Goal: Task Accomplishment & Management: Manage account settings

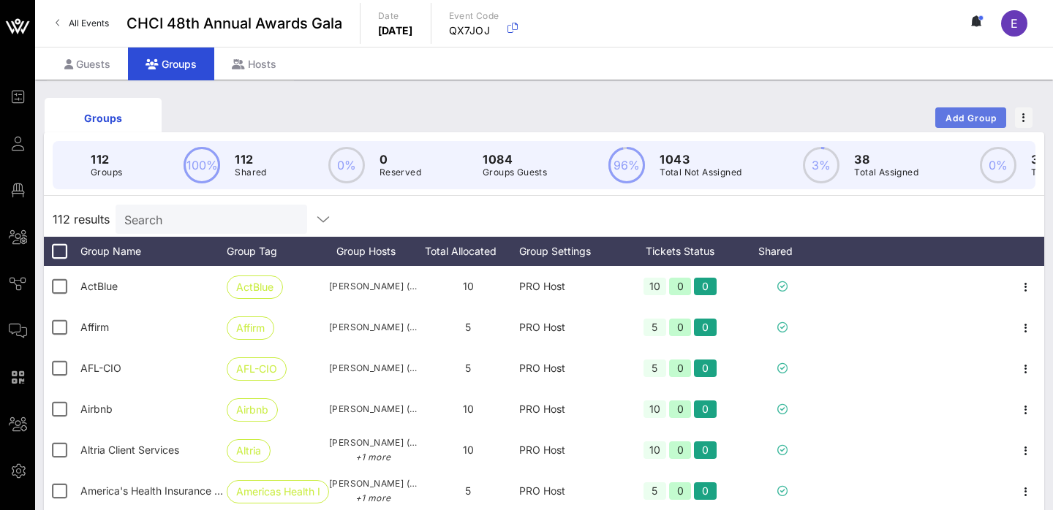
click at [961, 122] on span "Add Group" at bounding box center [970, 118] width 53 height 11
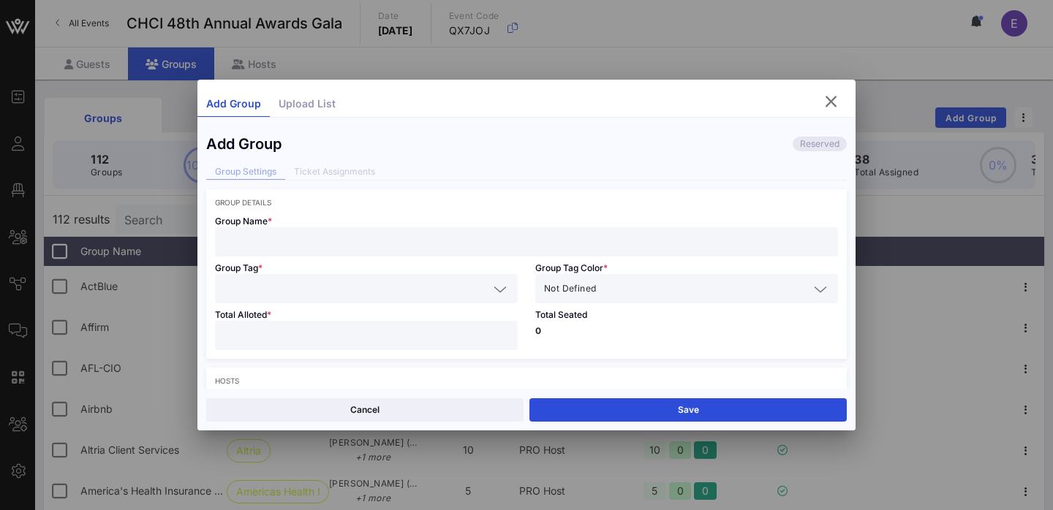
click at [349, 238] on input "text" at bounding box center [526, 241] width 605 height 19
paste input "[PERSON_NAME] Ventures"
type input "[PERSON_NAME] Ventures"
click at [363, 294] on input "text" at bounding box center [356, 288] width 265 height 19
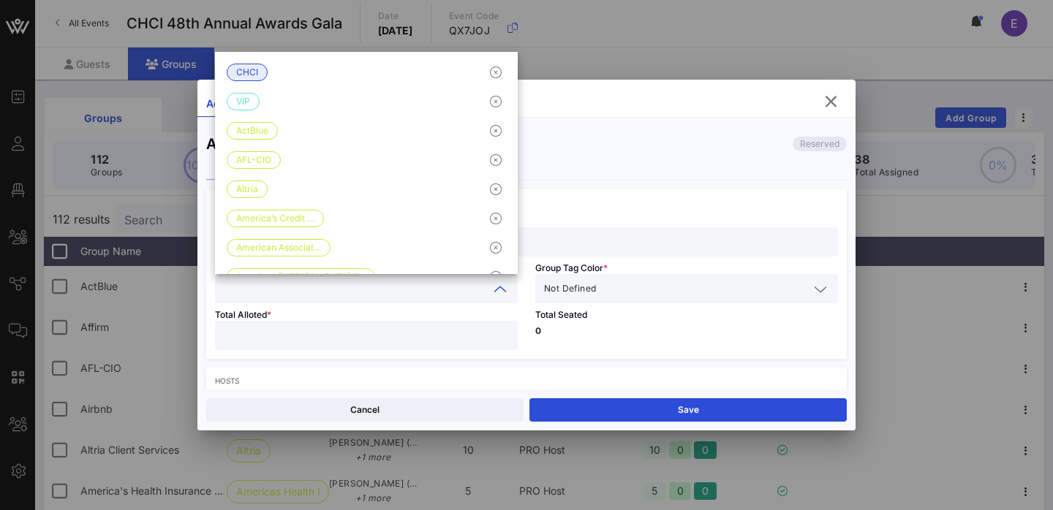
paste input "[PERSON_NAME] Ventures"
type input "[PERSON_NAME] Ventures"
click at [610, 291] on input "text" at bounding box center [704, 288] width 210 height 19
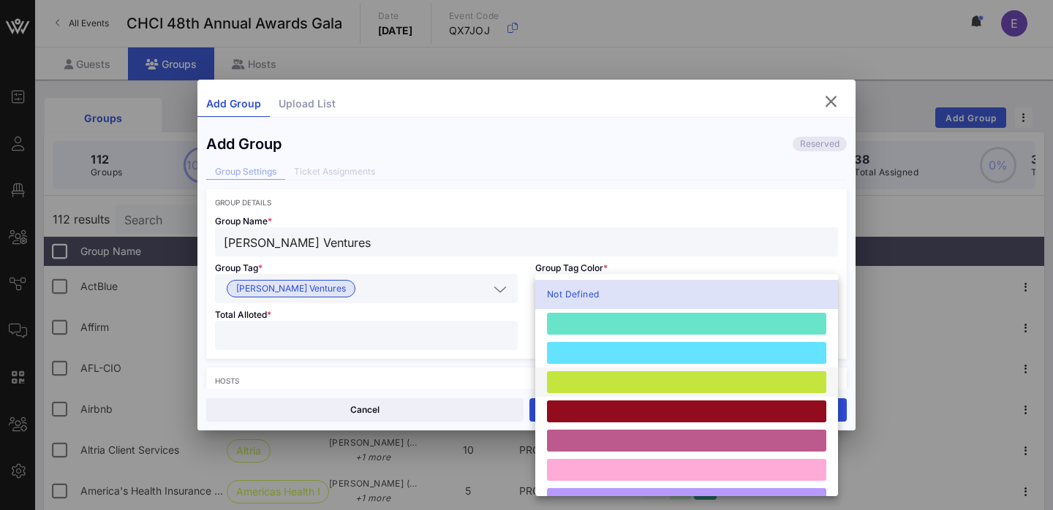
click at [591, 376] on div at bounding box center [686, 382] width 279 height 22
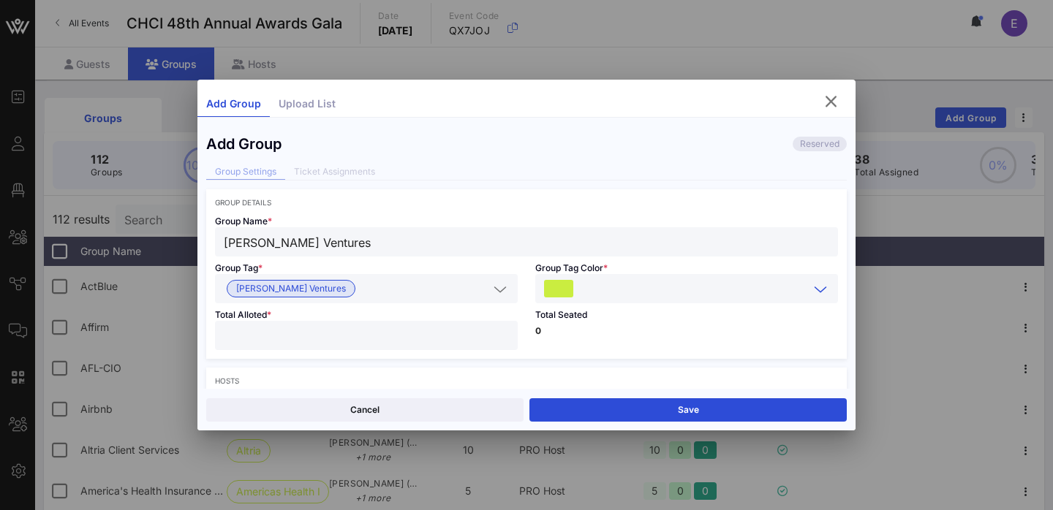
click at [409, 328] on input "number" at bounding box center [366, 335] width 285 height 19
type input "**"
click at [632, 351] on div "Total Seated 0" at bounding box center [686, 331] width 320 height 56
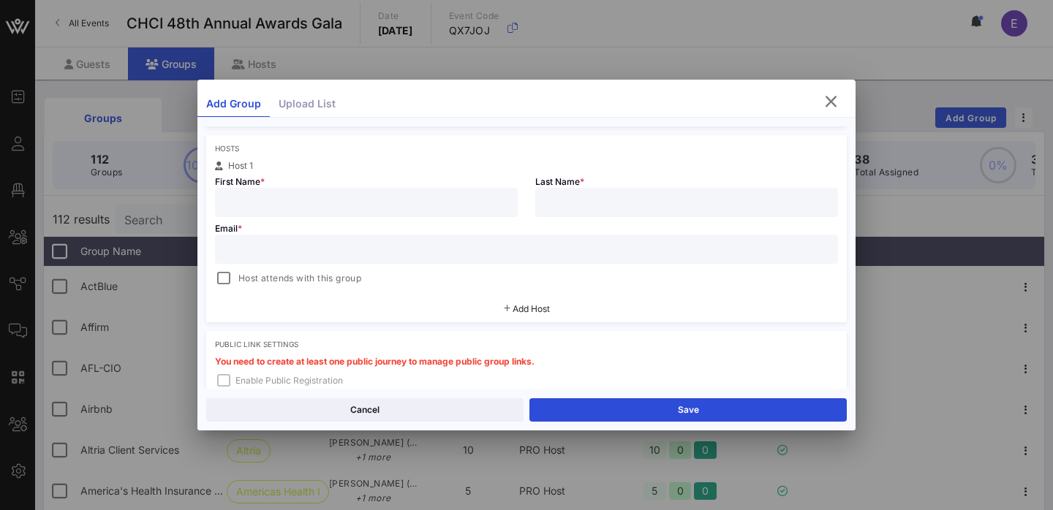
scroll to position [239, 0]
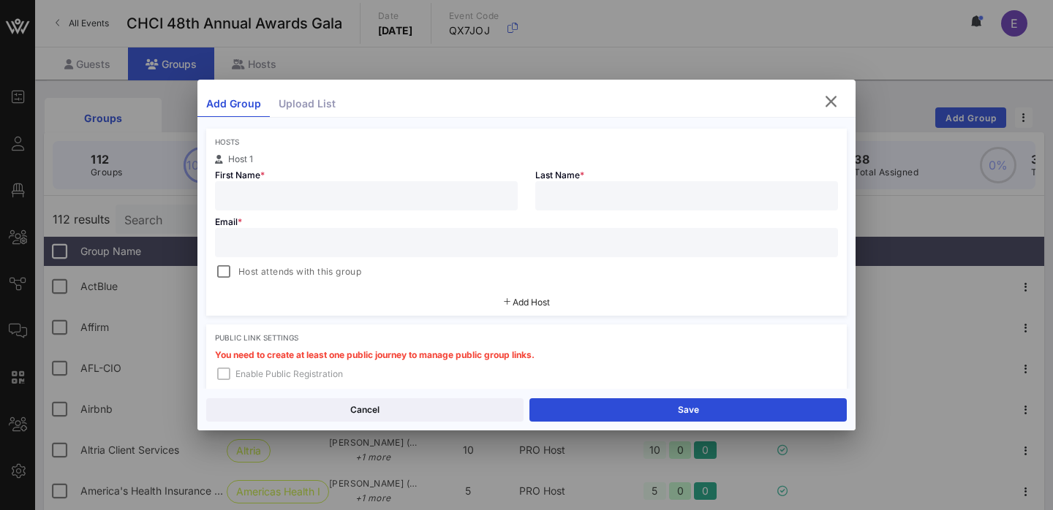
click at [347, 201] on input "text" at bounding box center [366, 195] width 285 height 19
paste input "[PERSON_NAME]"
click at [295, 199] on input "[PERSON_NAME]" at bounding box center [366, 195] width 285 height 19
type input "[PERSON_NAME]"
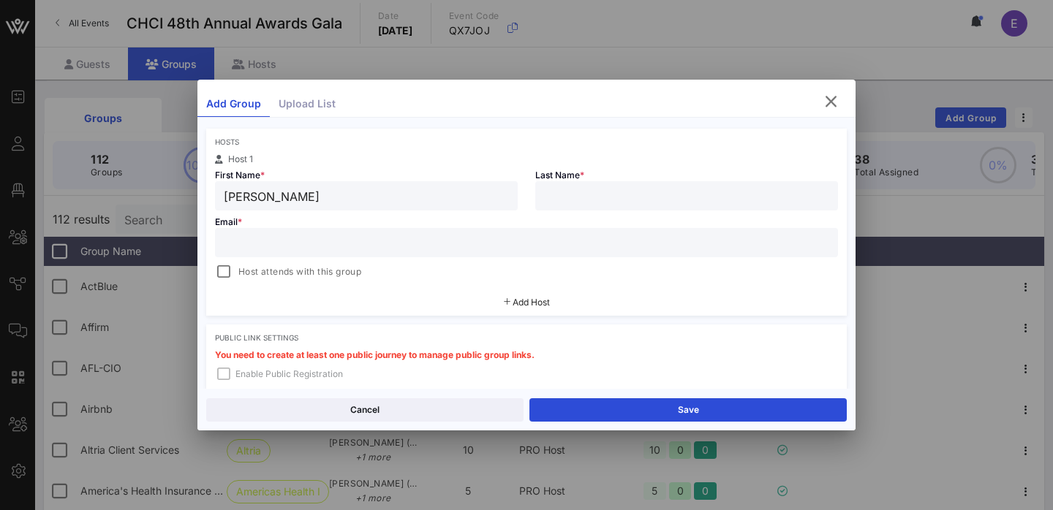
paste input "[PERSON_NAME]"
type input "[PERSON_NAME]"
click at [523, 253] on div at bounding box center [526, 242] width 605 height 29
paste input "[EMAIL_ADDRESS][DOMAIN_NAME]"
type input "[EMAIL_ADDRESS][DOMAIN_NAME]"
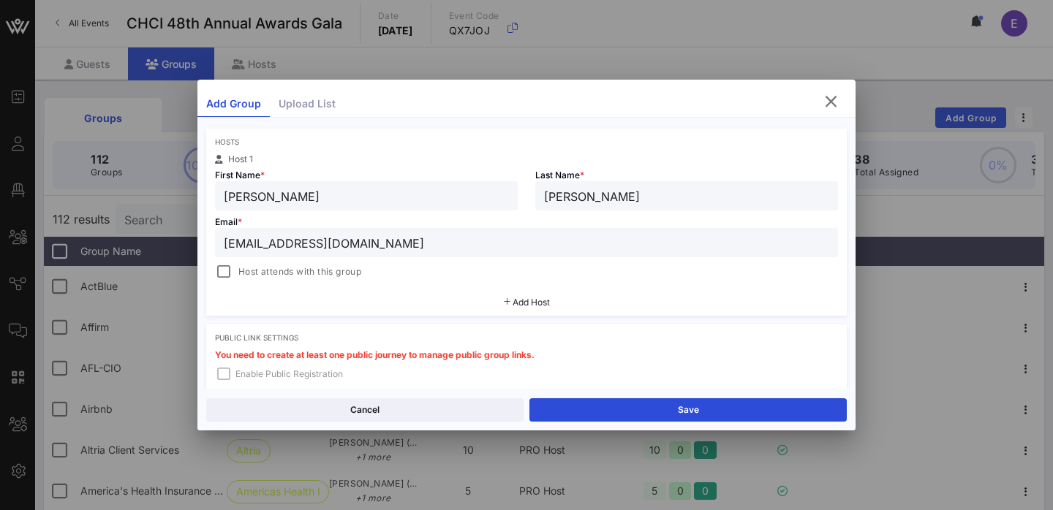
click at [527, 303] on span "Add Host" at bounding box center [530, 302] width 37 height 11
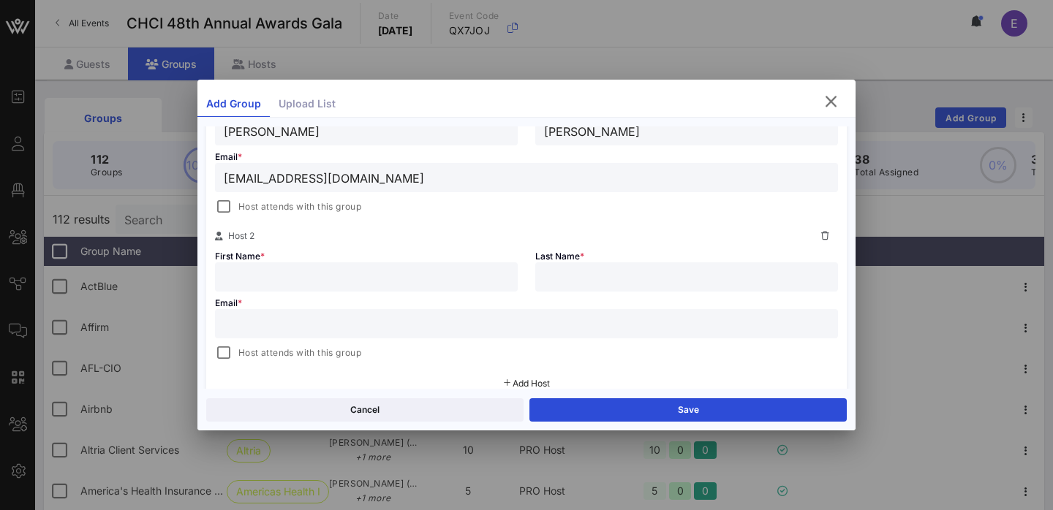
scroll to position [330, 0]
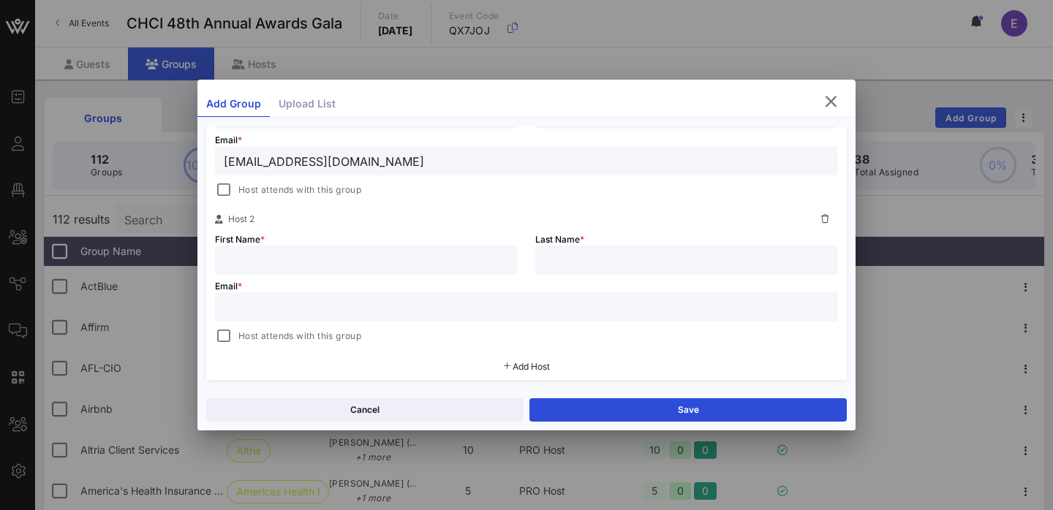
click at [482, 308] on input "text" at bounding box center [526, 307] width 605 height 19
paste input "[EMAIL_ADDRESS][DOMAIN_NAME]"
type input "[EMAIL_ADDRESS][DOMAIN_NAME]"
click at [365, 263] on input "text" at bounding box center [366, 260] width 285 height 19
paste input "[PERSON_NAME]"
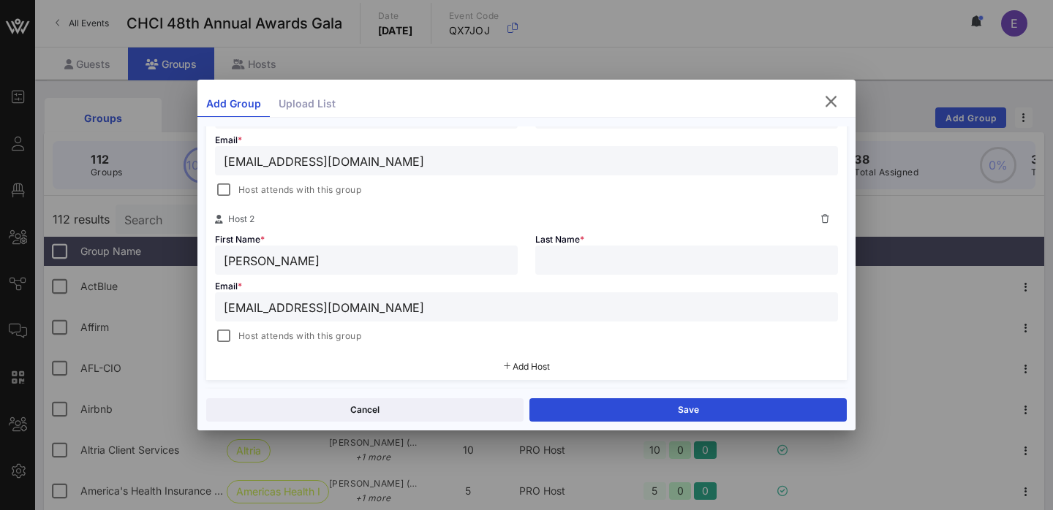
click at [280, 262] on input "[PERSON_NAME]" at bounding box center [366, 260] width 285 height 19
click at [313, 261] on input "[PERSON_NAME]" at bounding box center [366, 260] width 285 height 19
type input "[PERSON_NAME]"
paste input "[PERSON_NAME]"
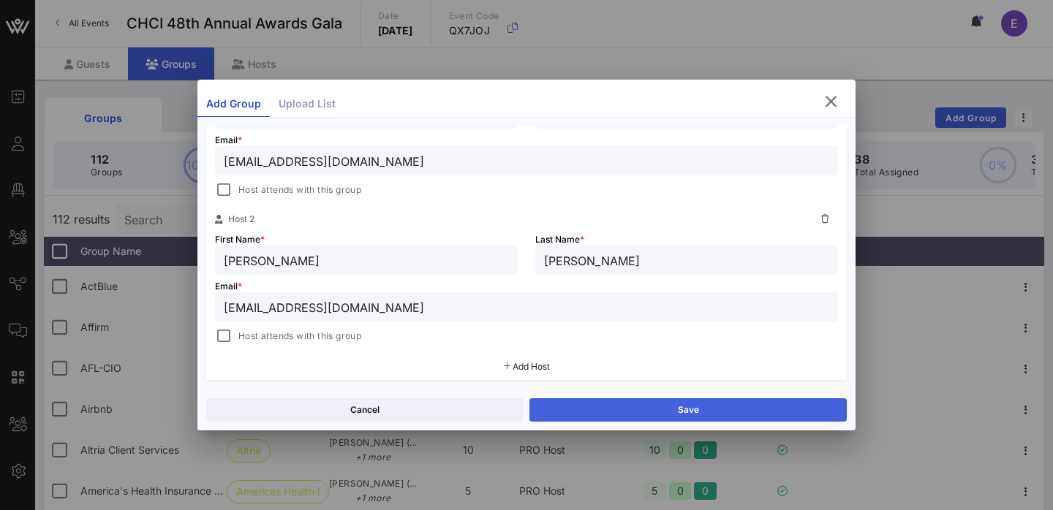
type input "[PERSON_NAME]"
click at [648, 408] on button "Save" at bounding box center [687, 409] width 317 height 23
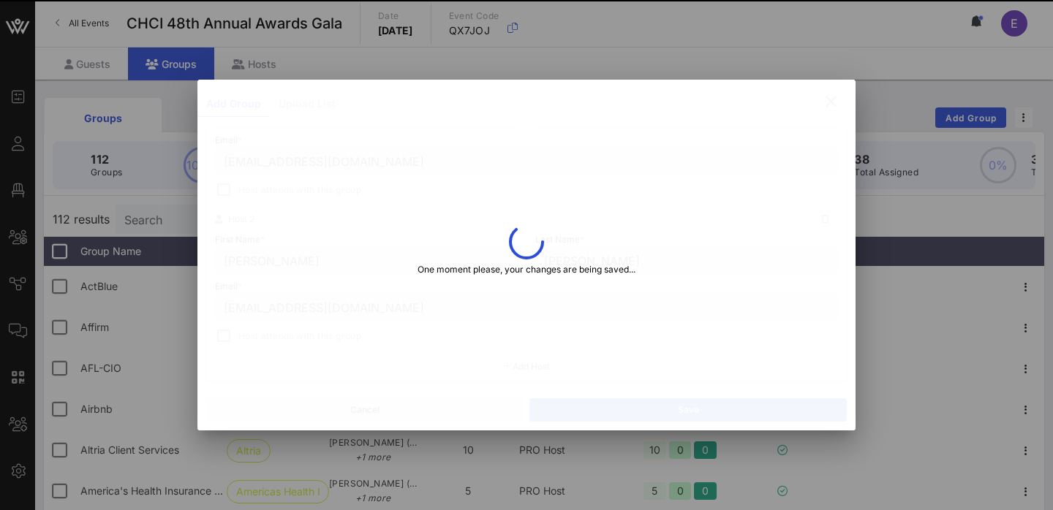
type input "[PERSON_NAME]"
type input "[EMAIL_ADDRESS][DOMAIN_NAME]"
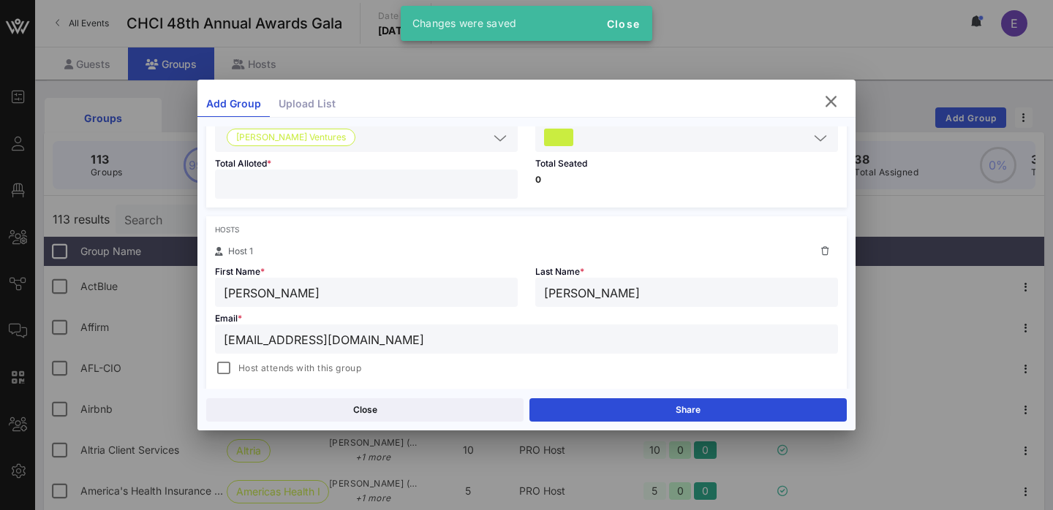
scroll to position [254, 0]
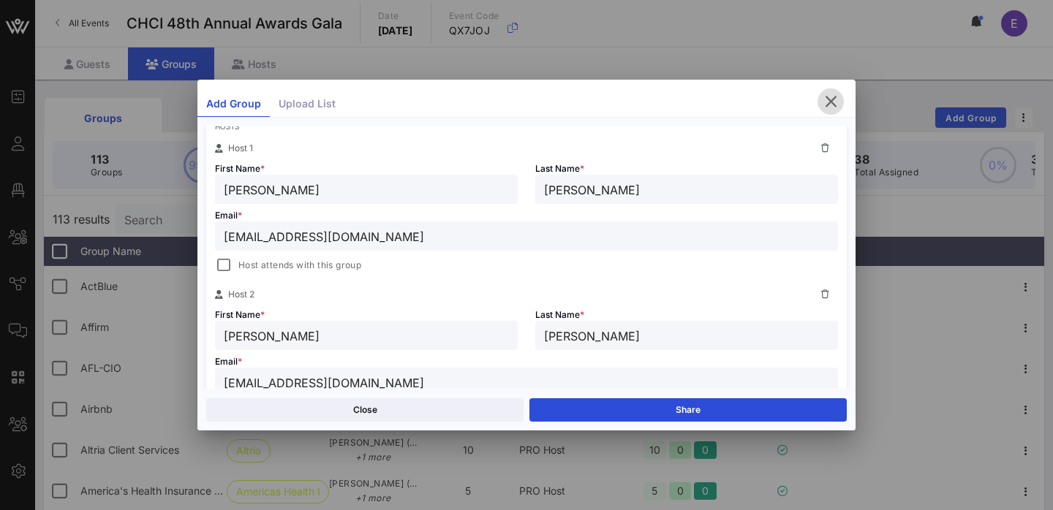
click at [835, 96] on icon "button" at bounding box center [831, 102] width 18 height 18
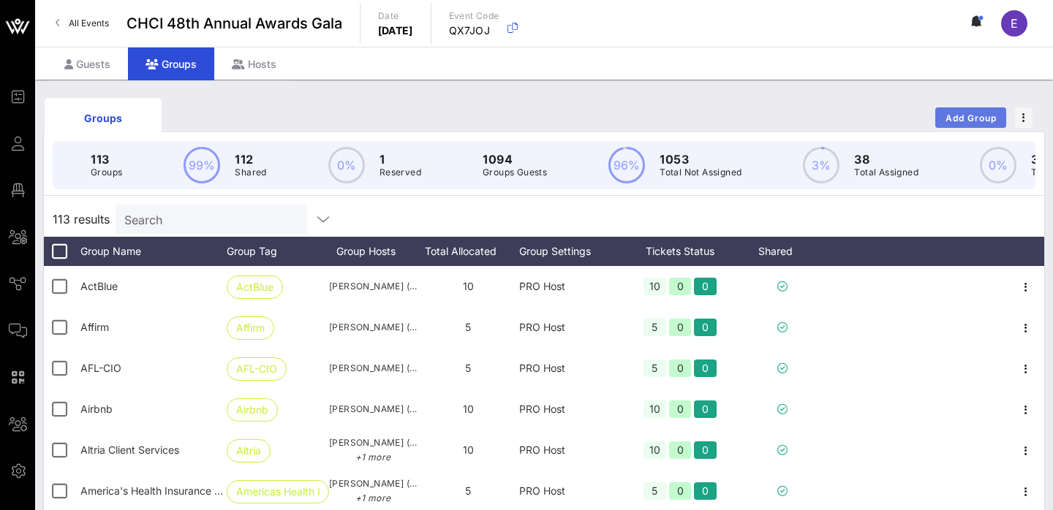
click at [963, 121] on span "Add Group" at bounding box center [970, 118] width 53 height 11
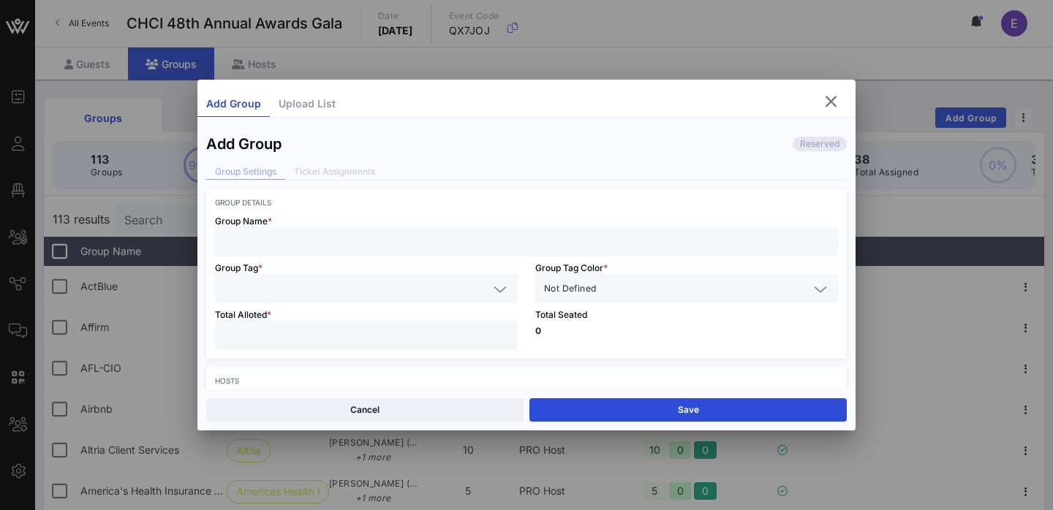
click at [529, 233] on input "text" at bounding box center [526, 241] width 605 height 19
paste input "United Food & Commercial Workers International Union"
type input "United Food & Commercial Workers International Union"
click at [374, 282] on input "text" at bounding box center [356, 288] width 265 height 19
paste input "United Food & Commercial Workers International Union"
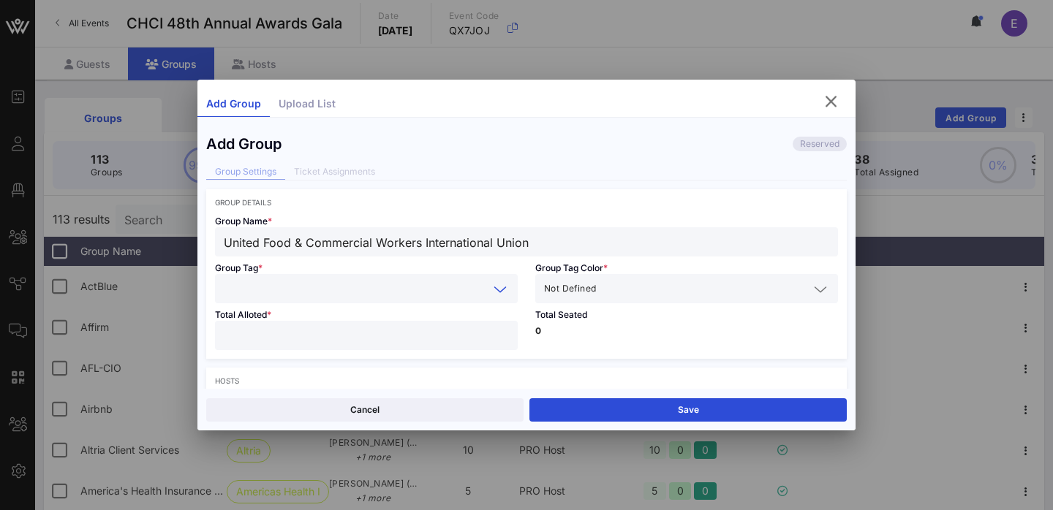
type input "United Food & Commercial Workers International Union"
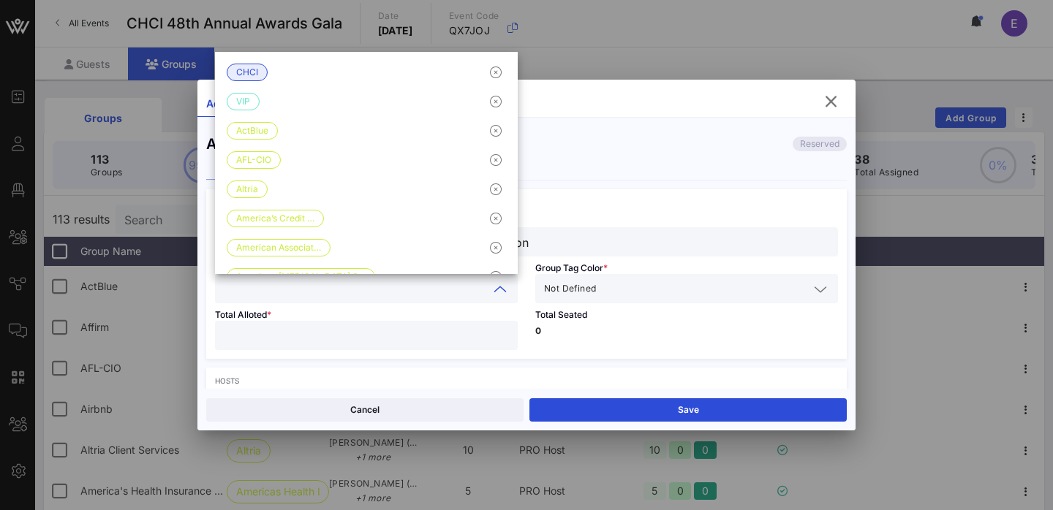
scroll to position [0, 0]
click at [613, 294] on input "text" at bounding box center [704, 288] width 210 height 19
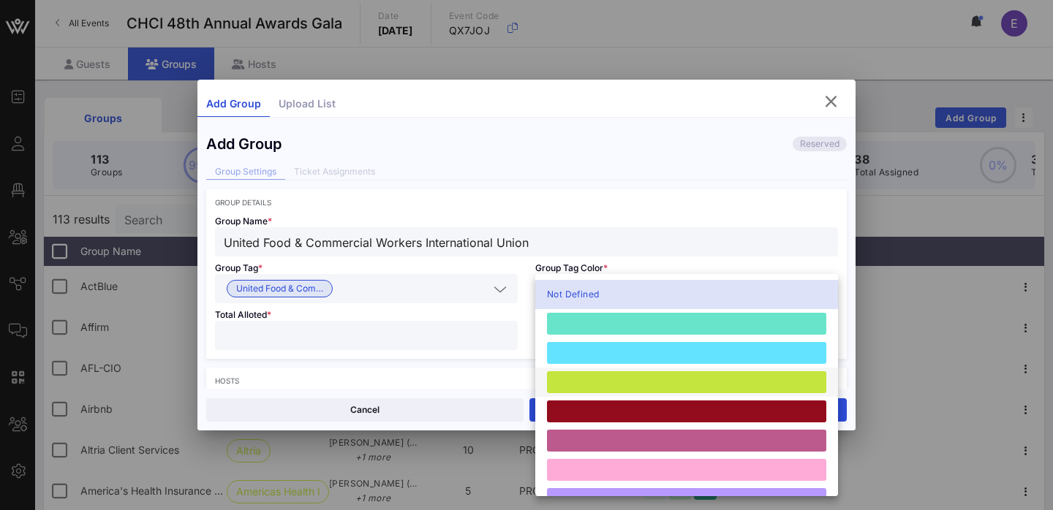
click at [607, 388] on div at bounding box center [686, 382] width 279 height 22
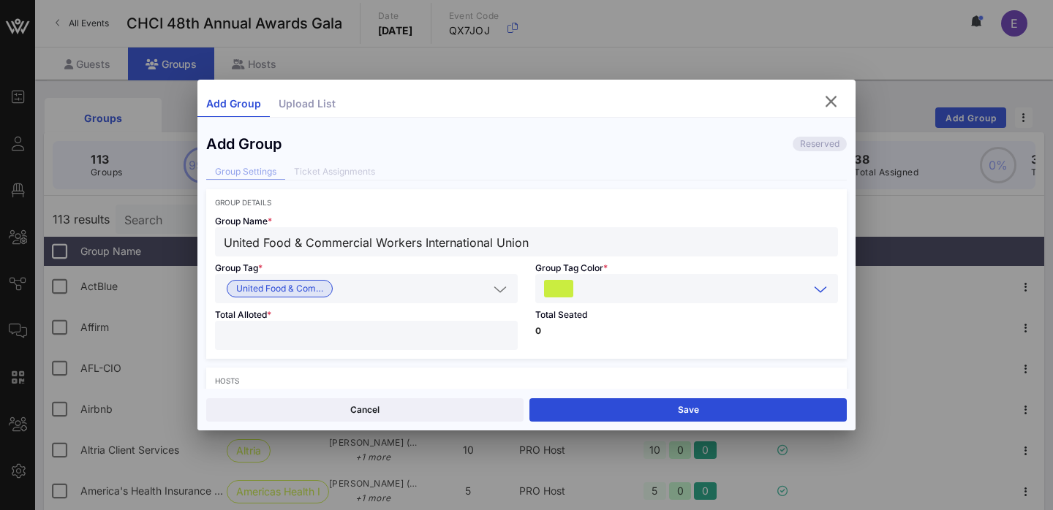
click at [393, 330] on input "number" at bounding box center [366, 335] width 285 height 19
type input "**"
click at [598, 342] on div "Total Seated 0" at bounding box center [686, 331] width 320 height 56
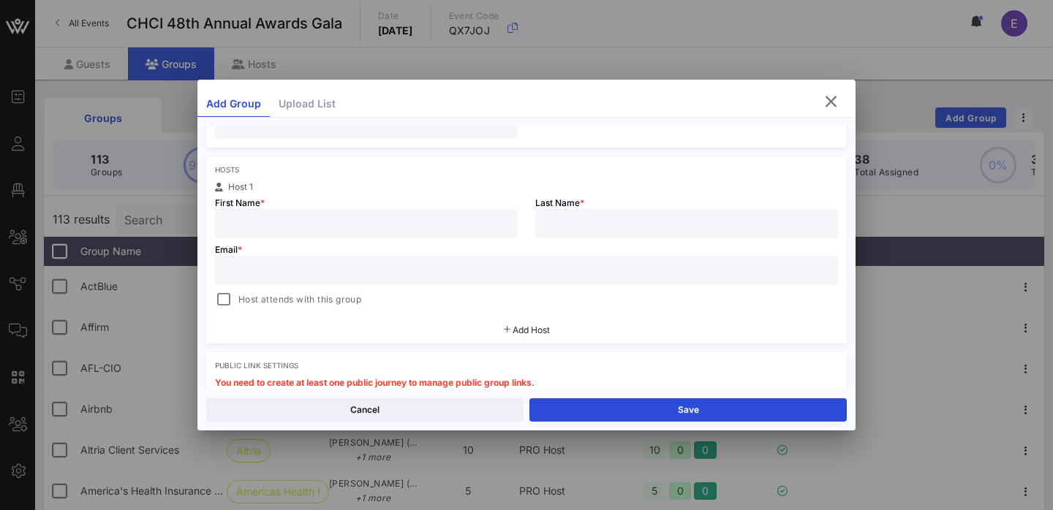
scroll to position [248, 0]
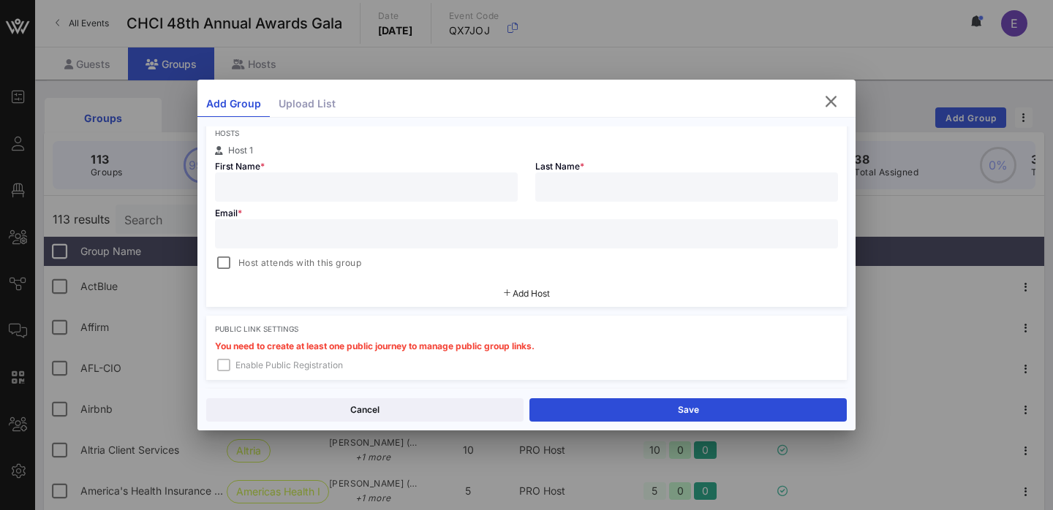
click at [319, 184] on input "text" at bounding box center [366, 187] width 285 height 19
paste input "[PERSON_NAME]"
click at [294, 191] on input "[PERSON_NAME]" at bounding box center [366, 187] width 285 height 19
type input "Ademola"
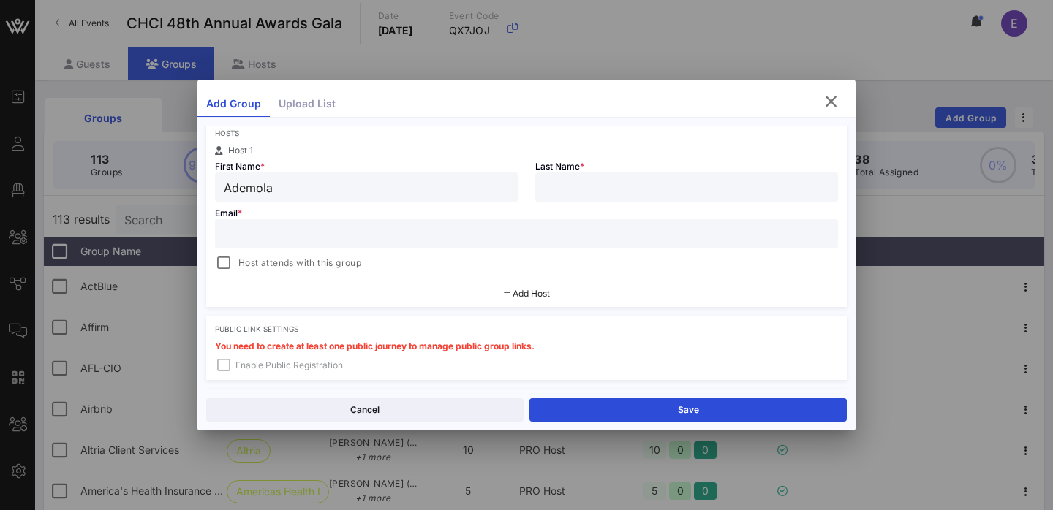
paste input "Oyefeso"
type input "Oyefeso"
click at [333, 228] on input "text" at bounding box center [526, 233] width 605 height 19
paste input "[EMAIL_ADDRESS][DOMAIN_NAME]"
type input "[EMAIL_ADDRESS][DOMAIN_NAME]"
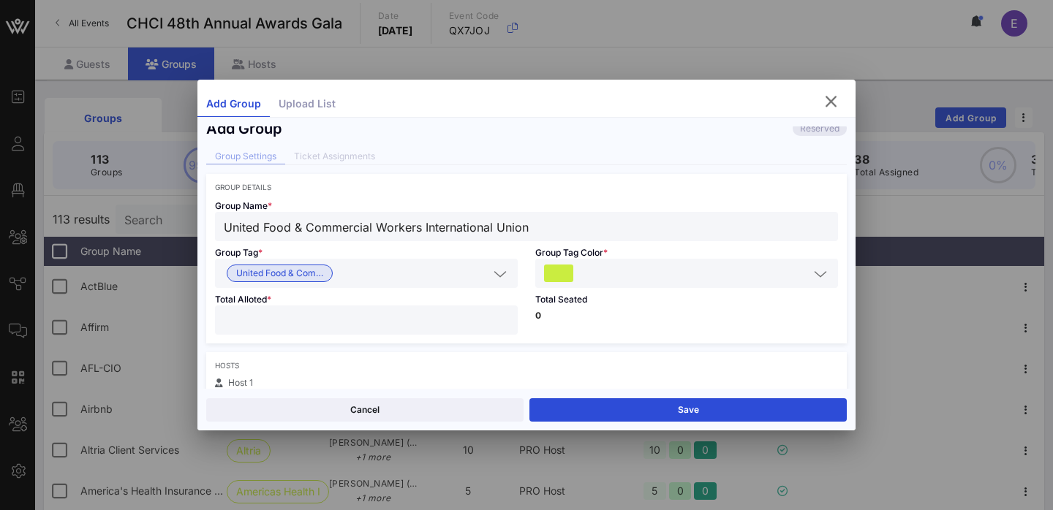
scroll to position [0, 0]
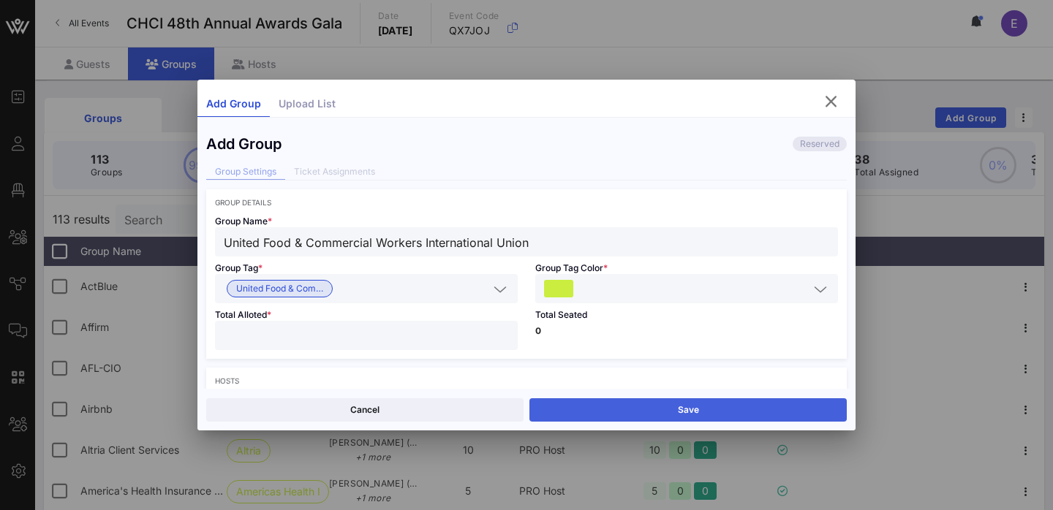
click at [656, 409] on button "Save" at bounding box center [687, 409] width 317 height 23
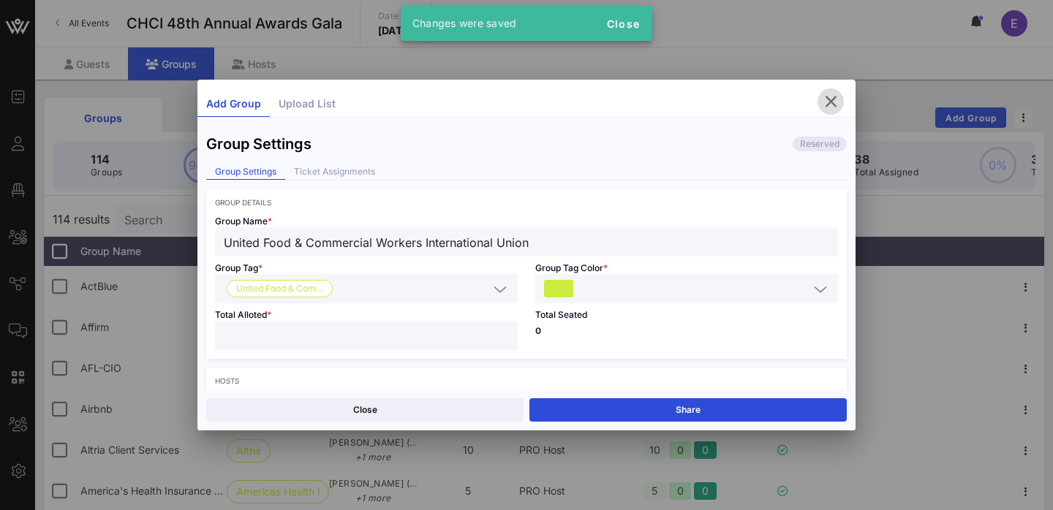
click at [832, 101] on icon "button" at bounding box center [831, 102] width 18 height 18
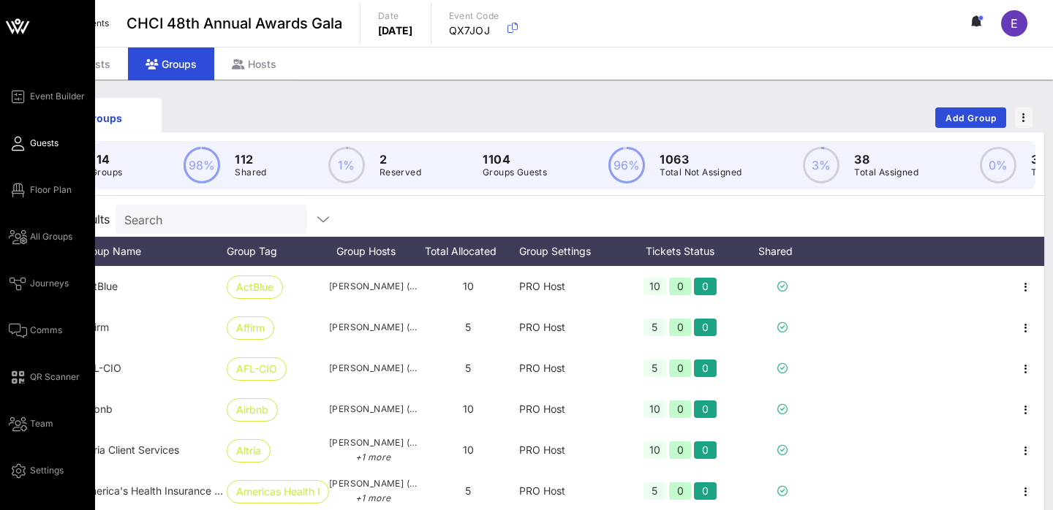
click at [12, 143] on icon at bounding box center [18, 144] width 18 height 2
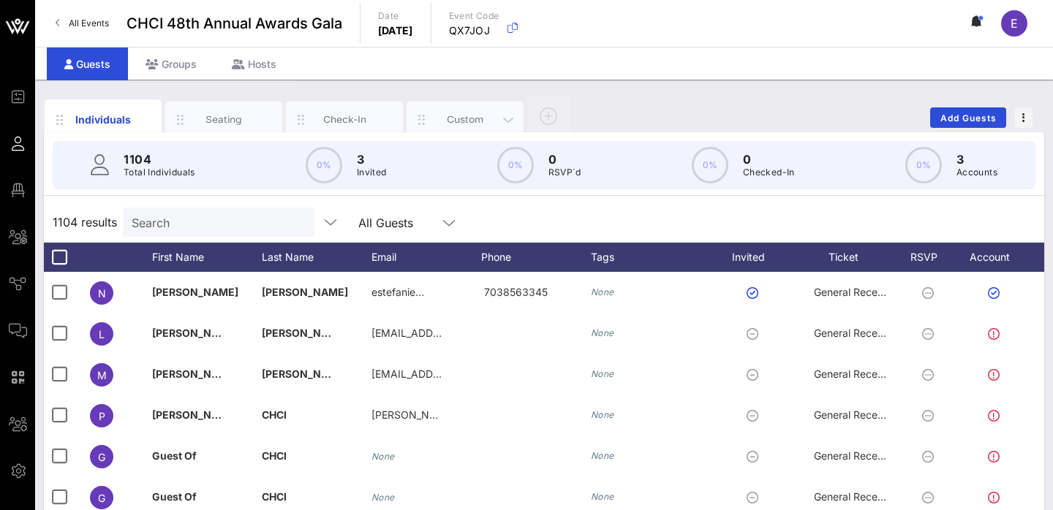
click at [463, 111] on div "Custom" at bounding box center [464, 120] width 117 height 37
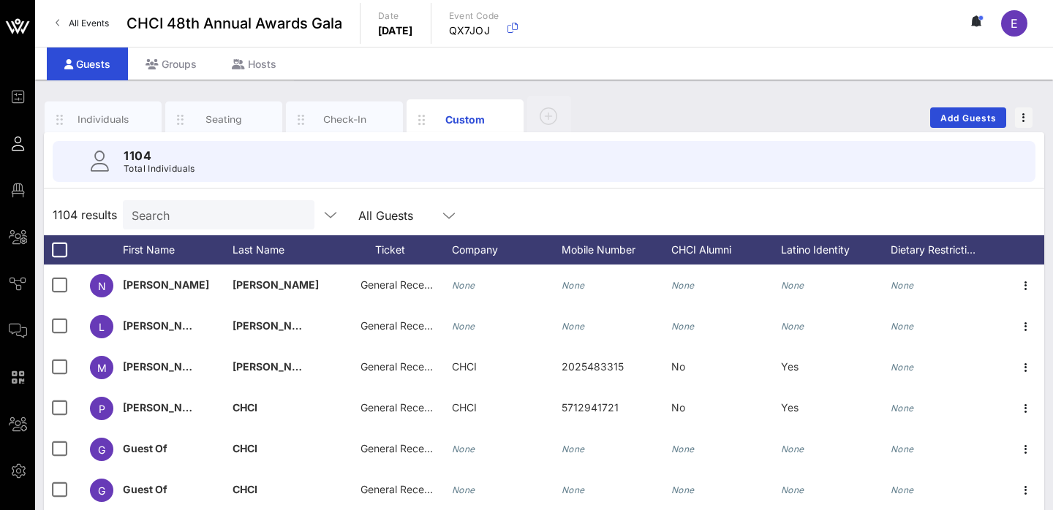
click at [190, 215] on input "Search" at bounding box center [217, 214] width 171 height 19
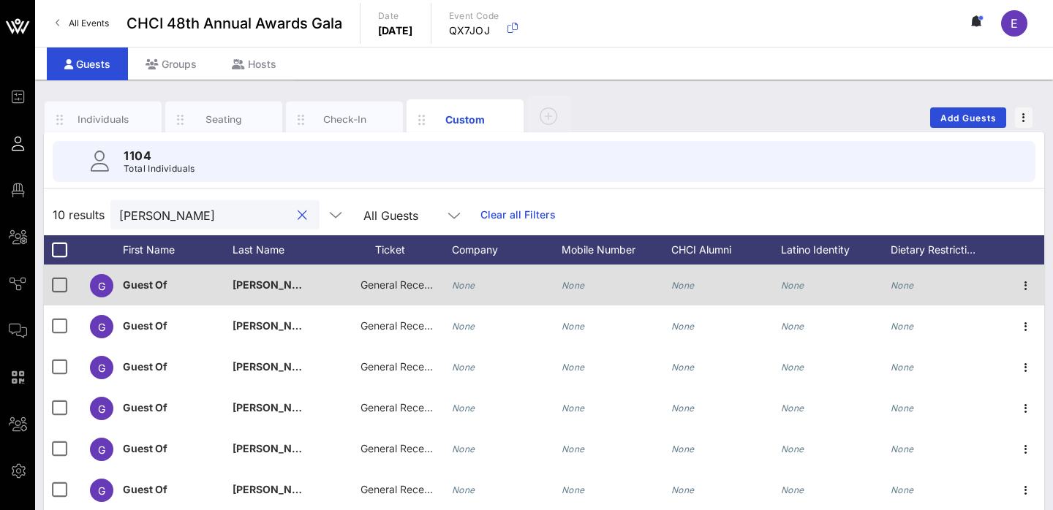
type input "[PERSON_NAME]"
click at [393, 289] on span "General Reception" at bounding box center [404, 285] width 88 height 12
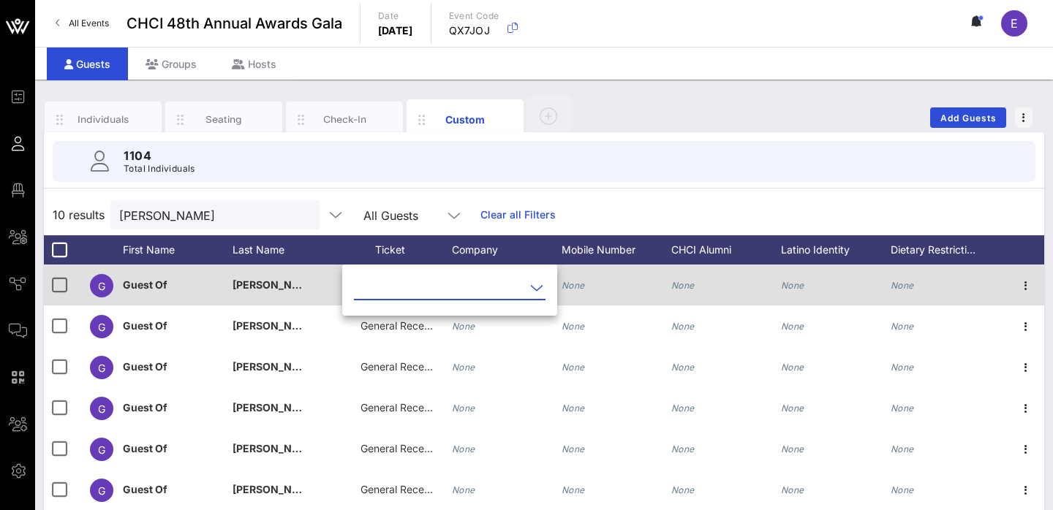
click at [393, 289] on input "text" at bounding box center [439, 287] width 171 height 23
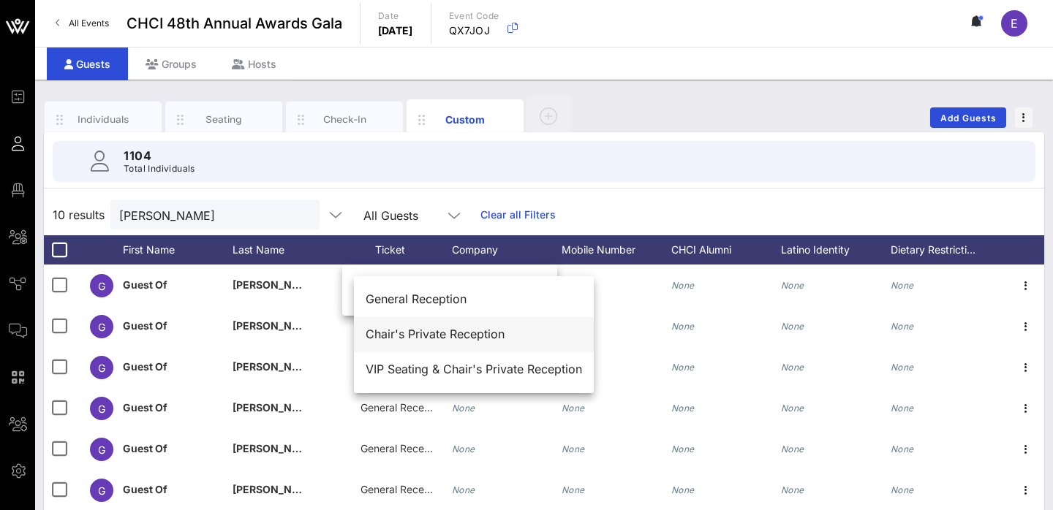
click at [430, 333] on div "Chair's Private Reception" at bounding box center [474, 335] width 216 height 14
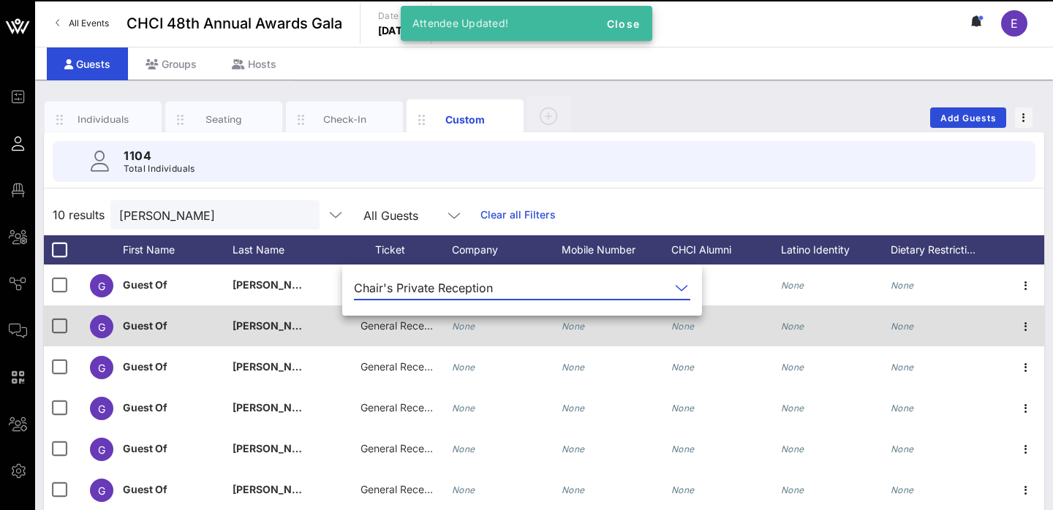
click at [399, 330] on span "General Reception" at bounding box center [404, 325] width 88 height 12
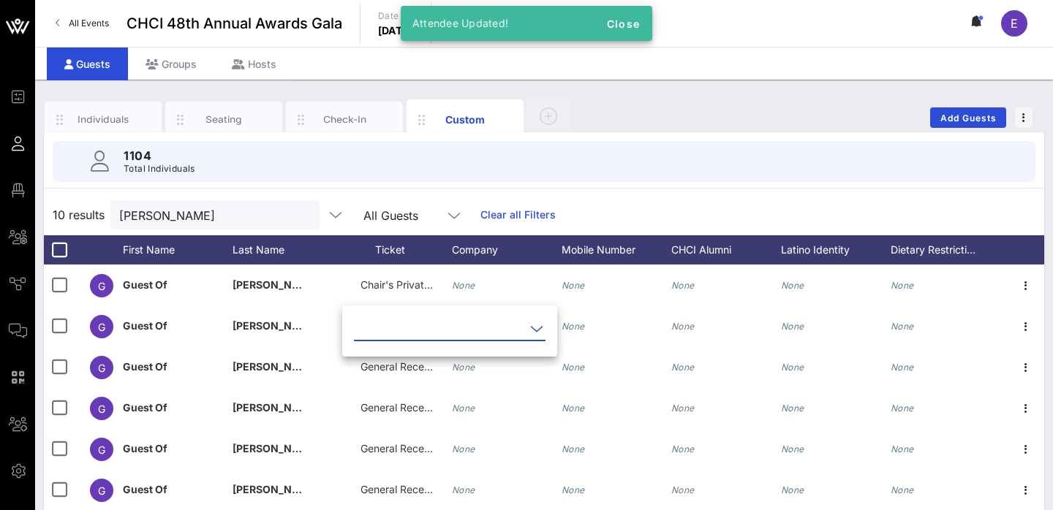
click at [414, 332] on input "text" at bounding box center [439, 328] width 171 height 23
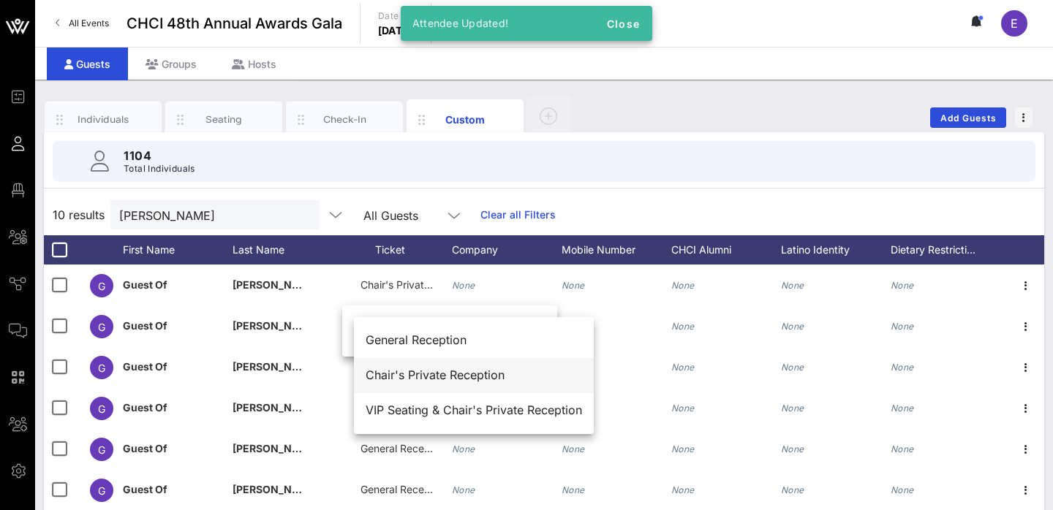
click at [422, 372] on div "Chair's Private Reception" at bounding box center [474, 375] width 216 height 14
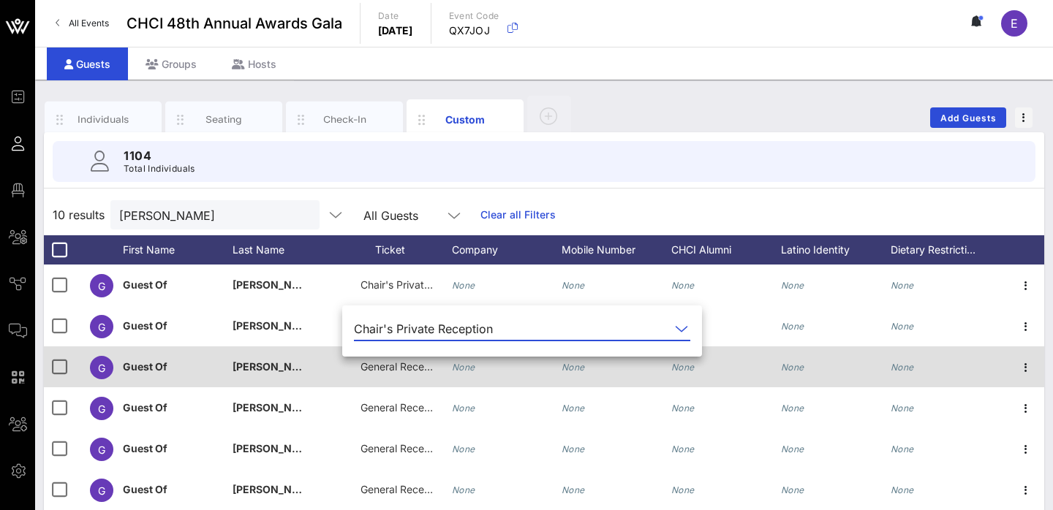
click at [396, 376] on div "General Reception" at bounding box center [396, 367] width 73 height 41
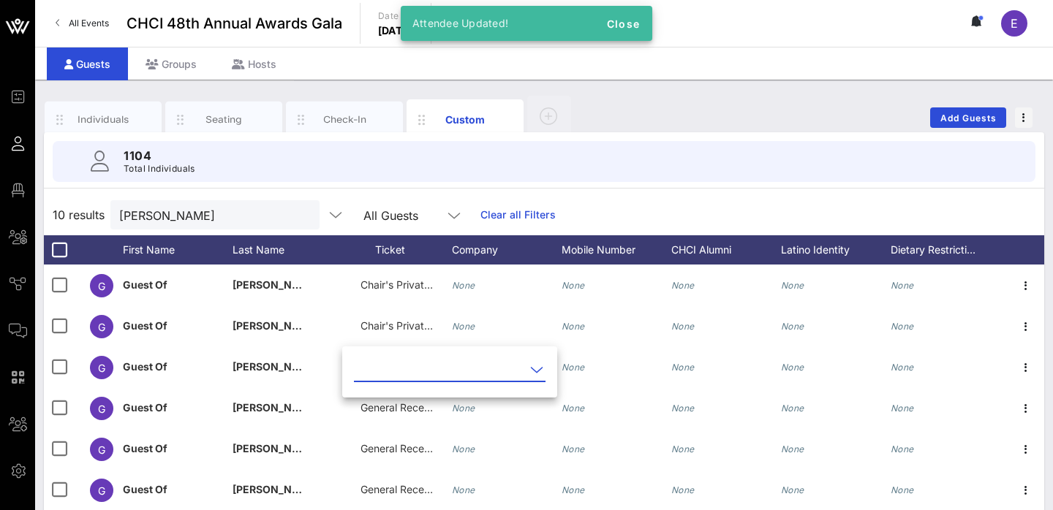
click at [424, 360] on input "text" at bounding box center [439, 369] width 171 height 23
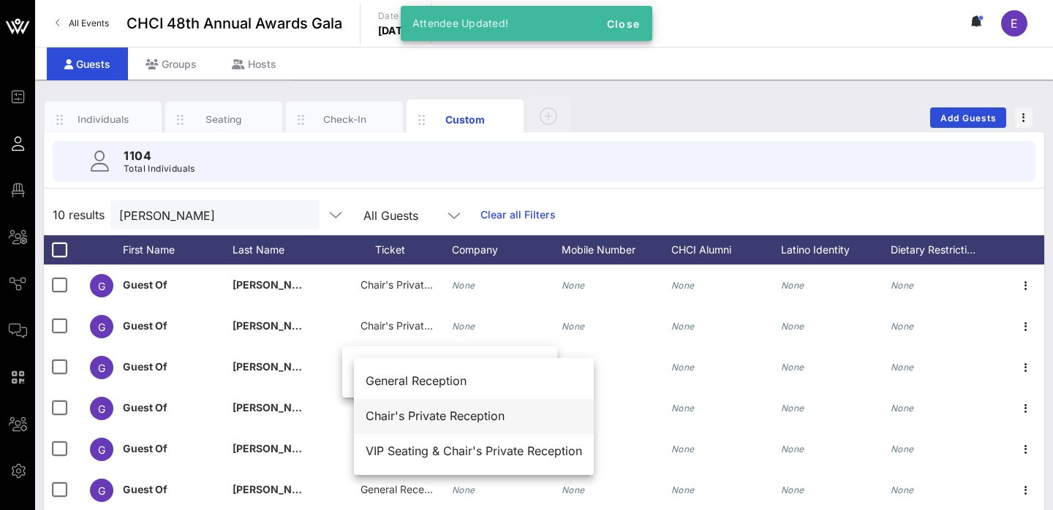
click at [408, 417] on div "Chair's Private Reception" at bounding box center [474, 416] width 216 height 14
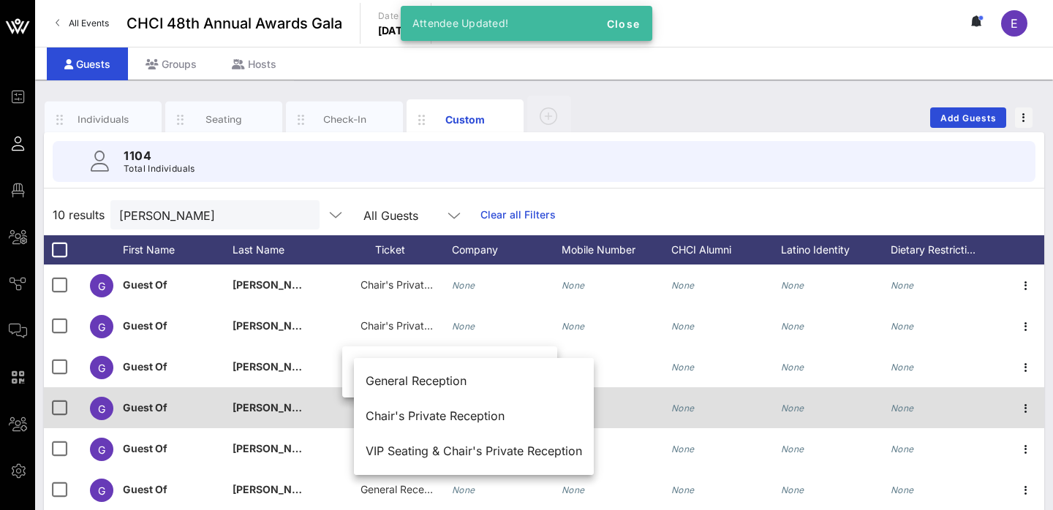
click at [393, 414] on span "General Reception" at bounding box center [404, 407] width 88 height 12
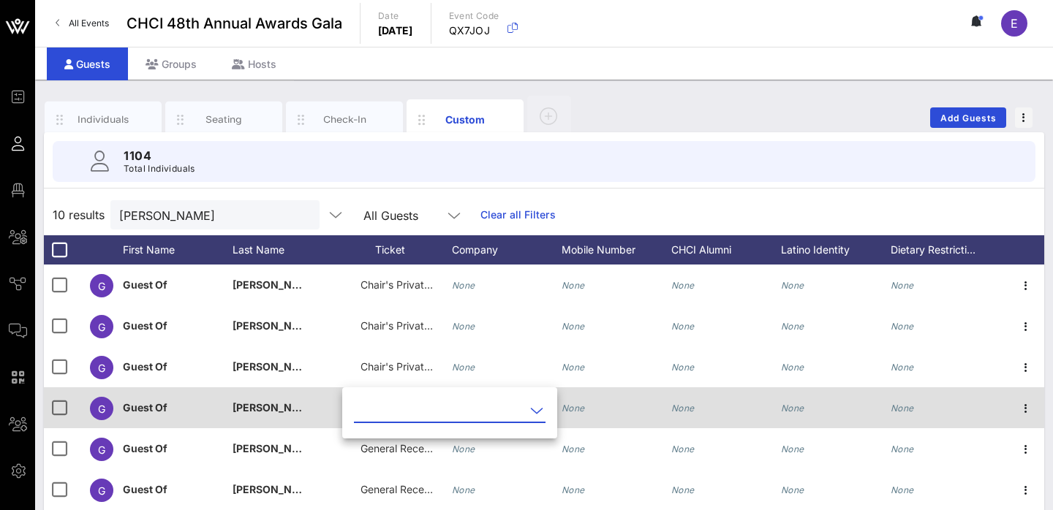
click at [393, 414] on input "text" at bounding box center [439, 410] width 171 height 23
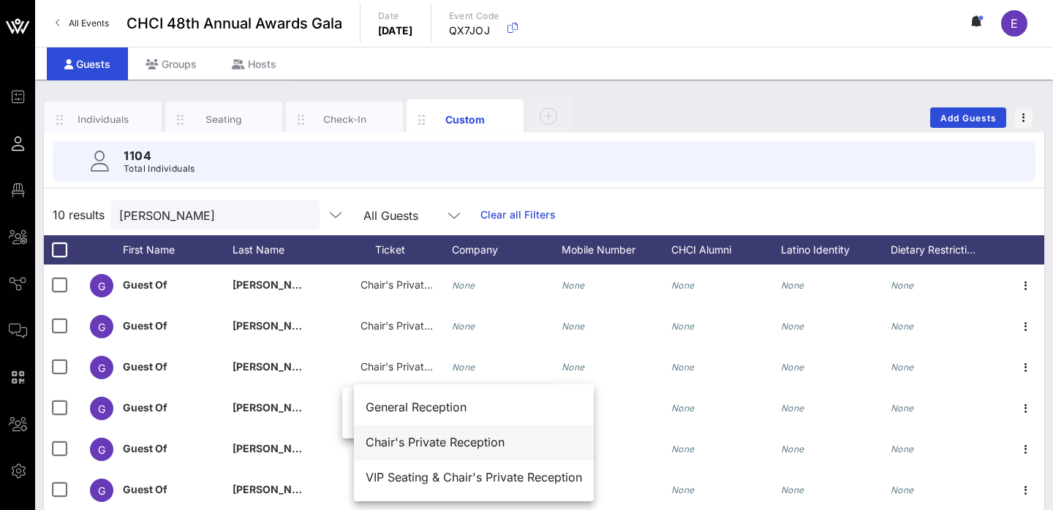
click at [403, 439] on div "Chair's Private Reception" at bounding box center [474, 443] width 216 height 14
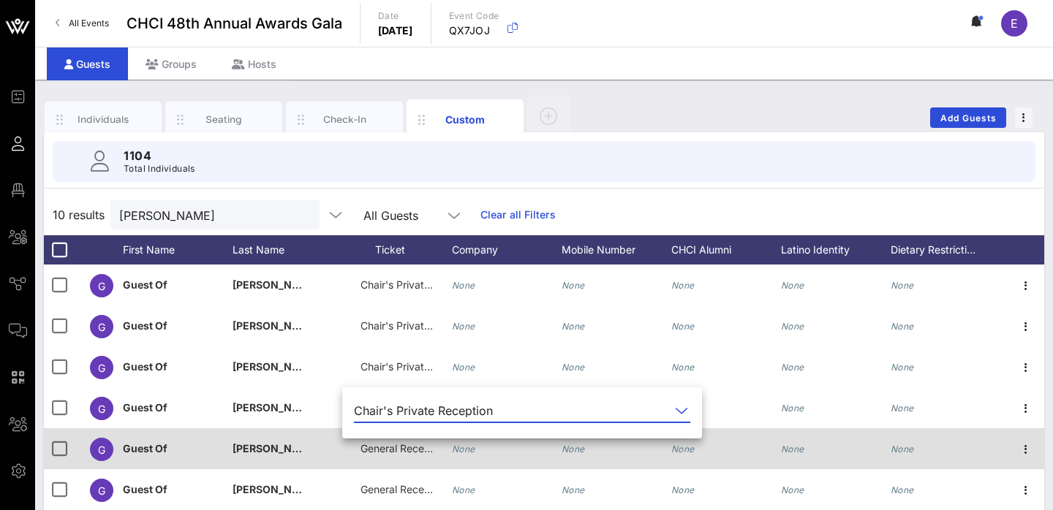
click at [399, 450] on span "General Reception" at bounding box center [404, 448] width 88 height 12
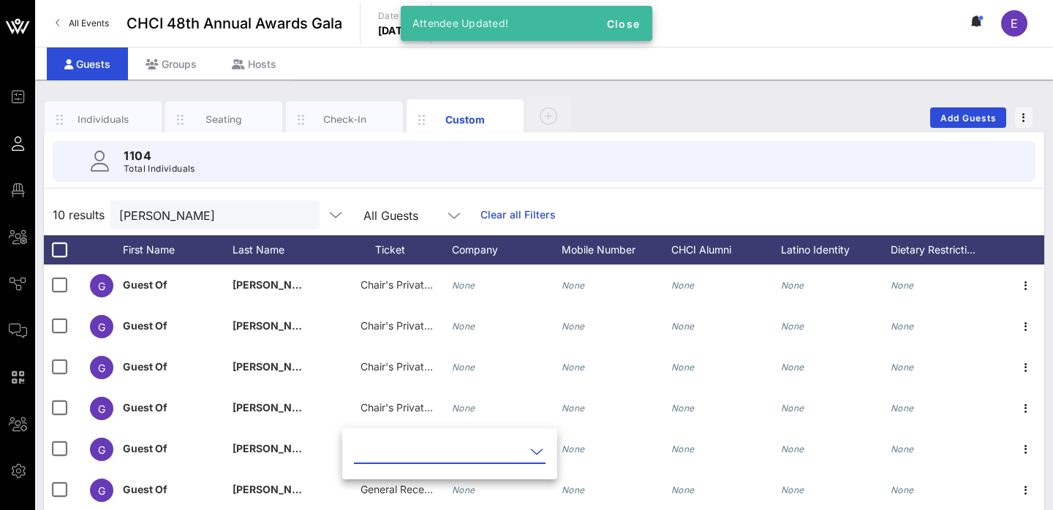
click at [402, 461] on input "text" at bounding box center [439, 451] width 171 height 23
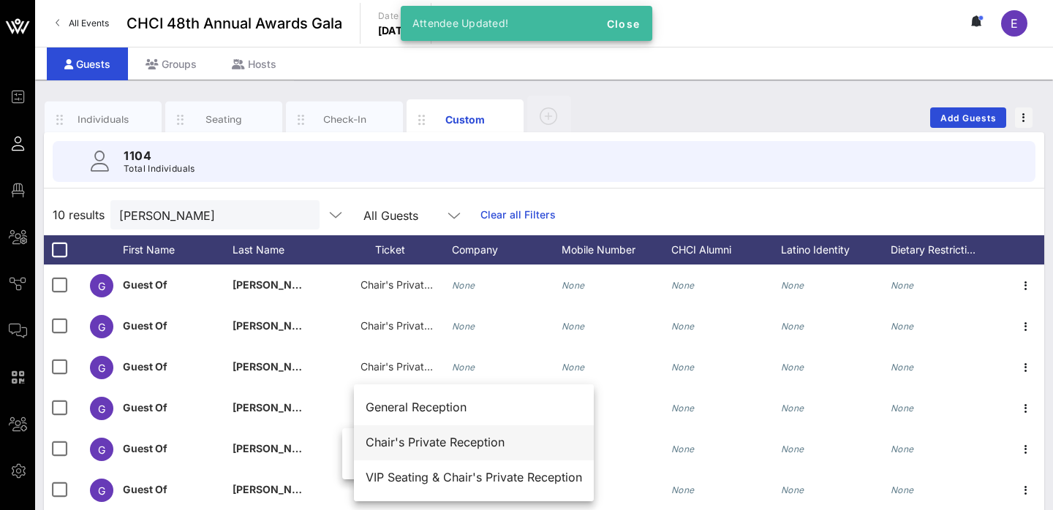
click at [405, 448] on div "Chair's Private Reception" at bounding box center [474, 443] width 216 height 14
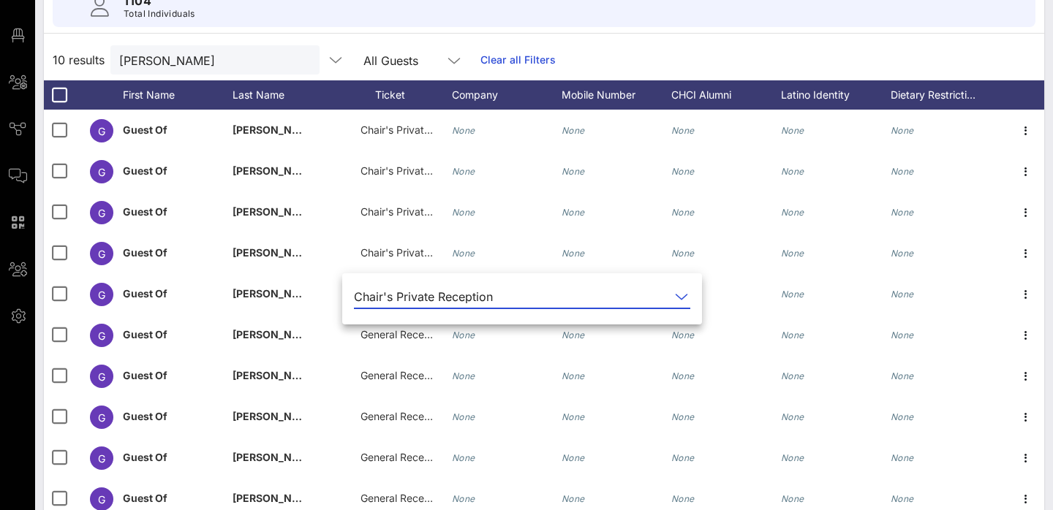
scroll to position [160, 0]
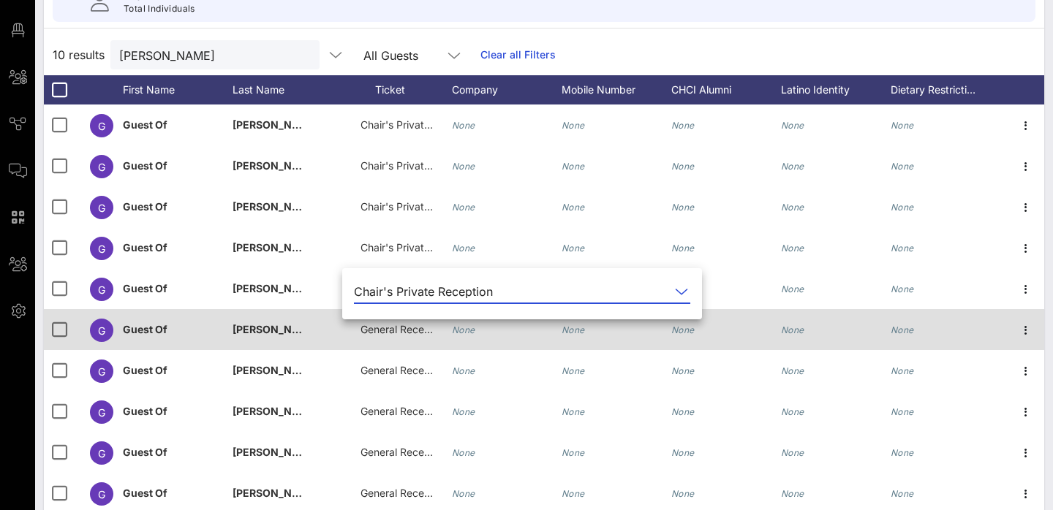
click at [383, 337] on div "General Reception" at bounding box center [396, 329] width 73 height 41
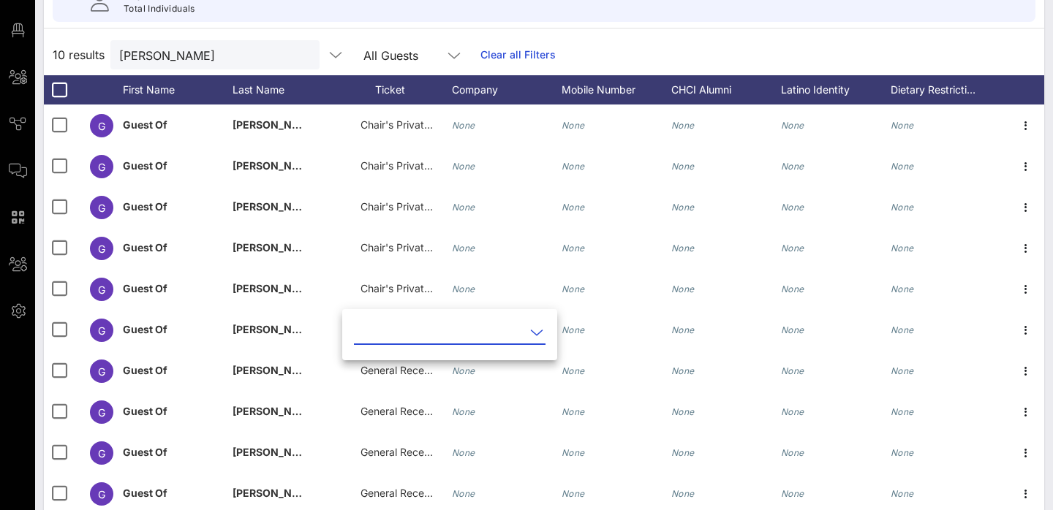
click at [393, 337] on input "text" at bounding box center [439, 332] width 171 height 23
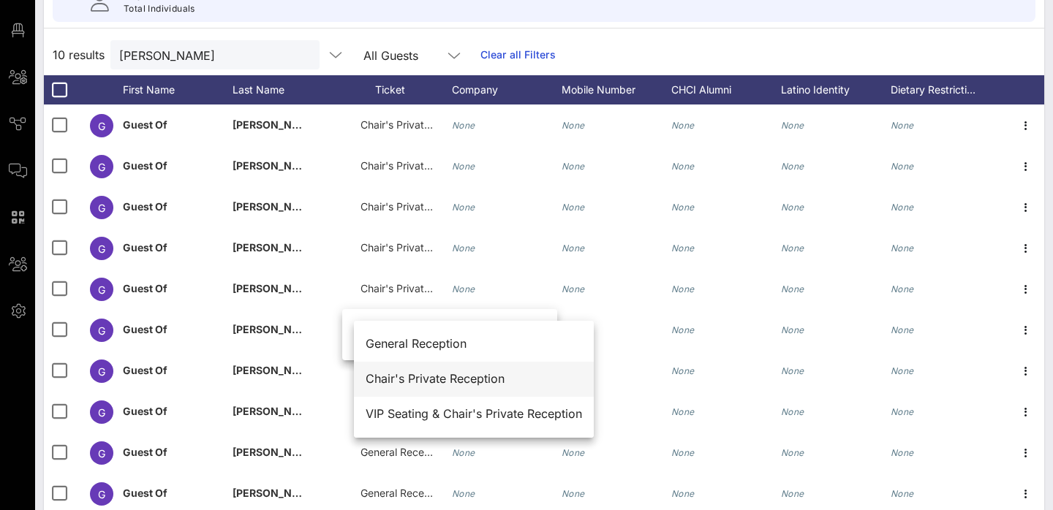
click at [409, 376] on div "Chair's Private Reception" at bounding box center [474, 379] width 216 height 14
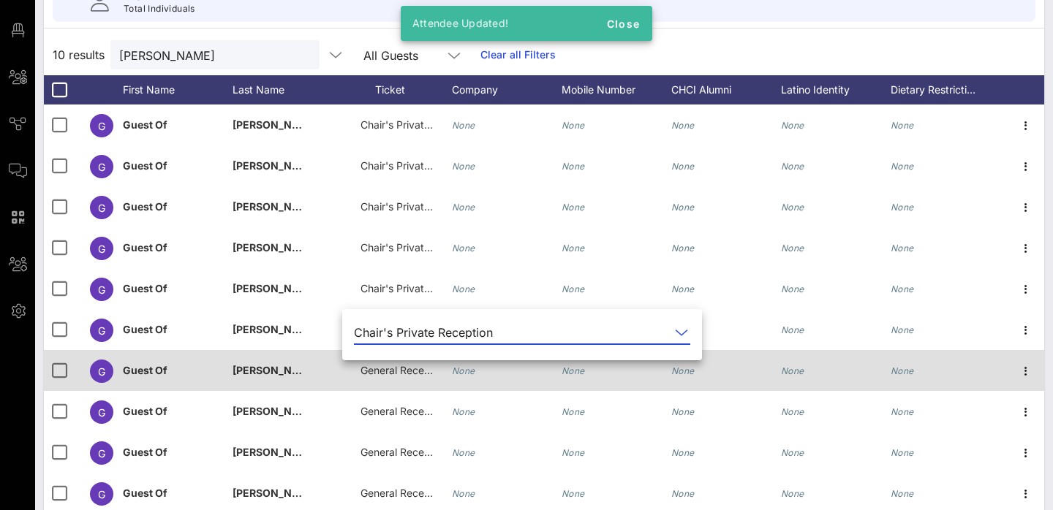
click at [385, 374] on span "General Reception" at bounding box center [404, 370] width 88 height 12
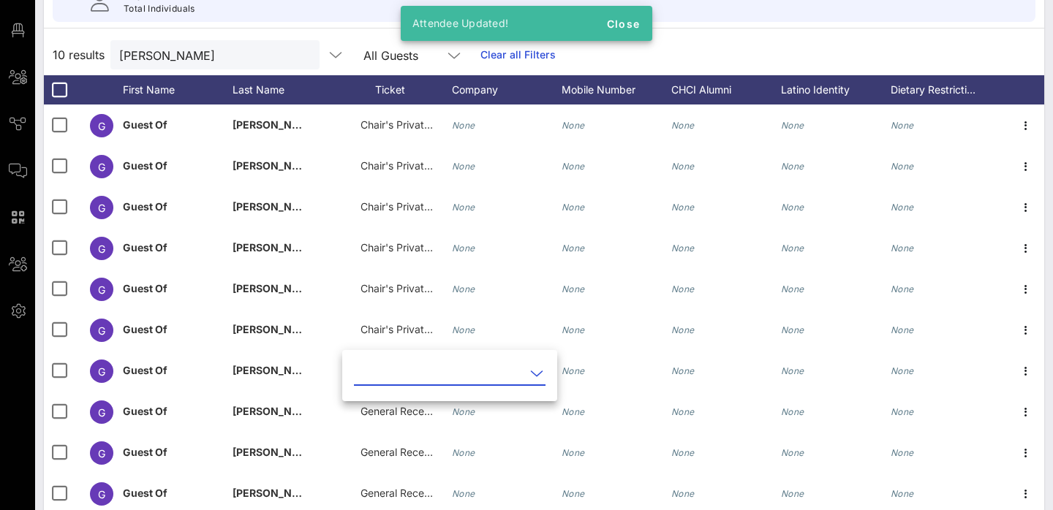
click at [394, 377] on input "text" at bounding box center [439, 373] width 171 height 23
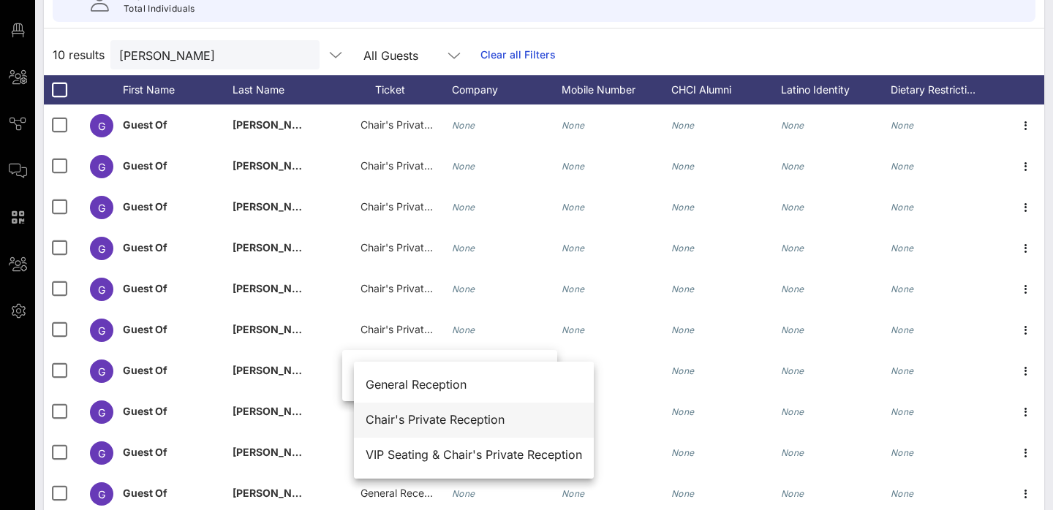
click at [408, 420] on div "Chair's Private Reception" at bounding box center [474, 420] width 216 height 14
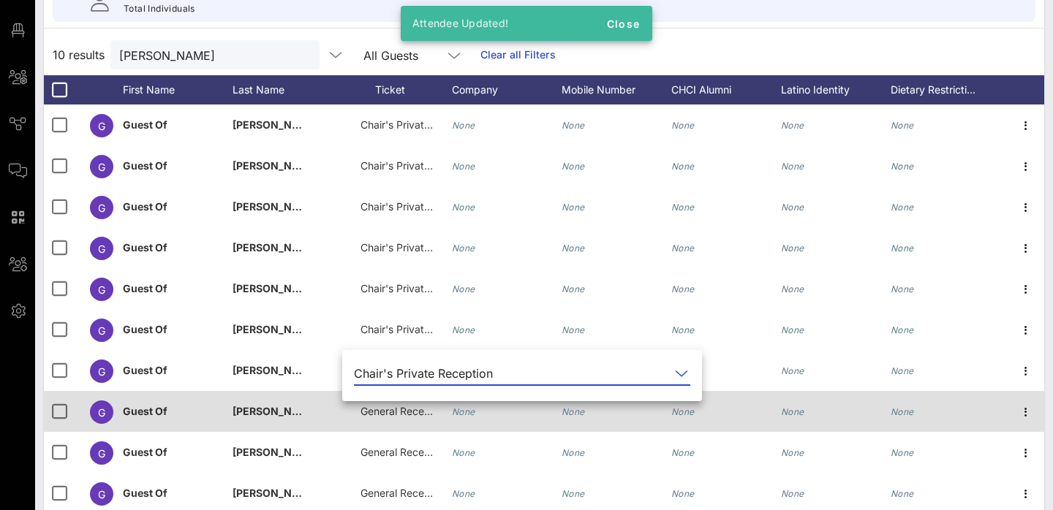
click at [392, 414] on span "General Reception" at bounding box center [404, 411] width 88 height 12
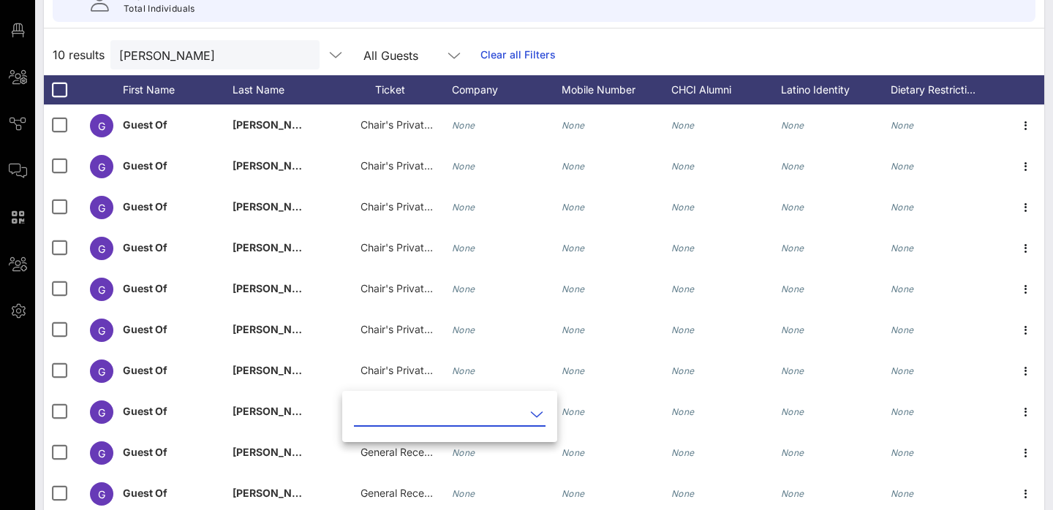
click at [385, 417] on input "text" at bounding box center [439, 414] width 171 height 23
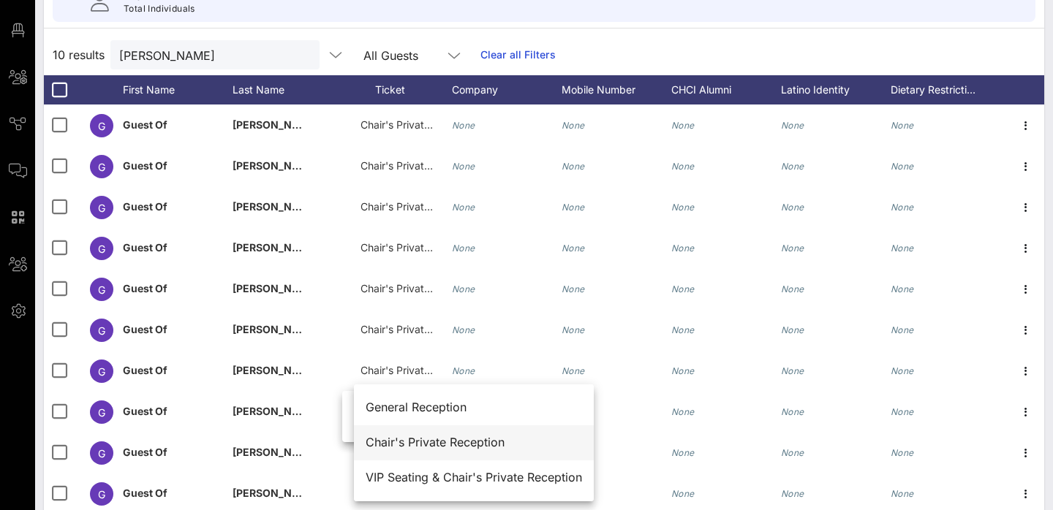
click at [403, 444] on div "Chair's Private Reception" at bounding box center [474, 443] width 216 height 14
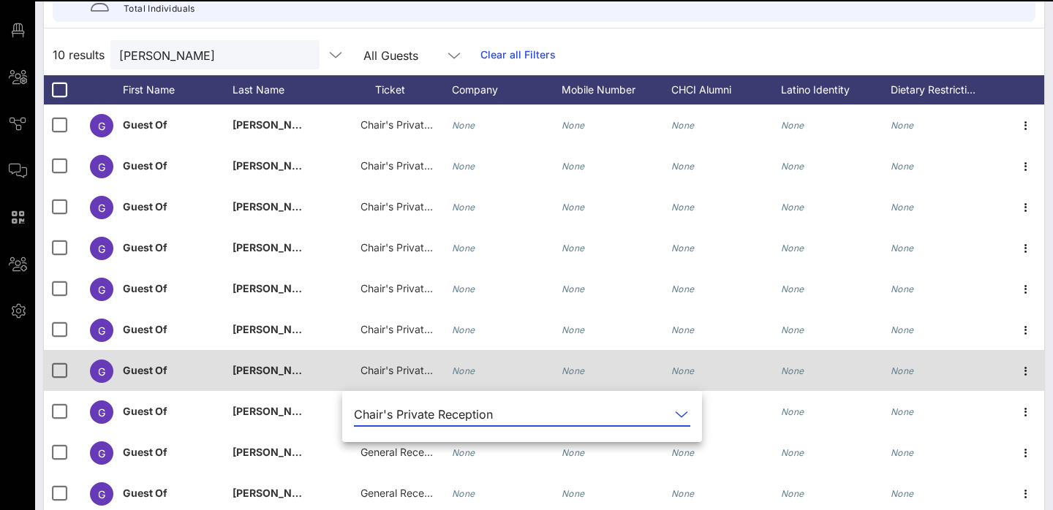
scroll to position [208, 0]
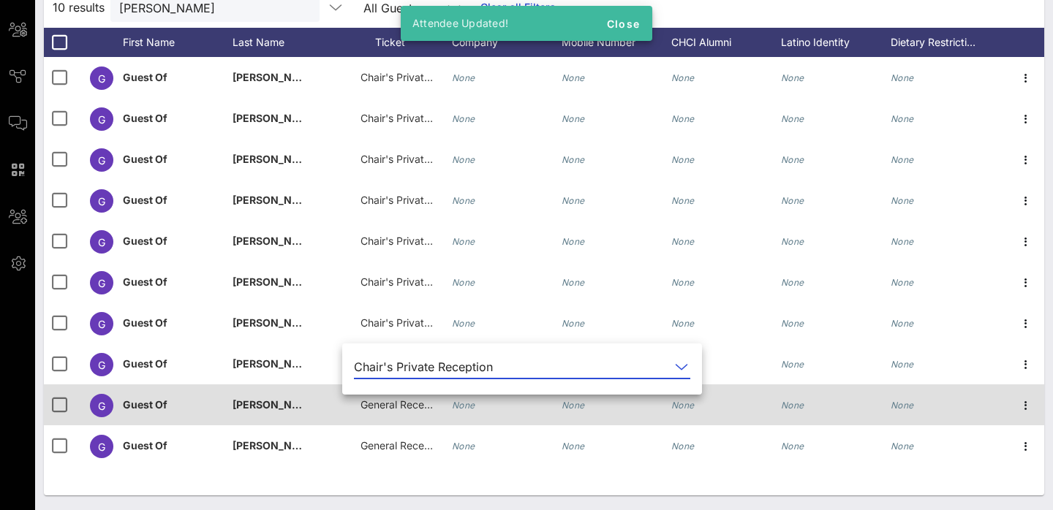
click at [395, 407] on span "General Reception" at bounding box center [404, 404] width 88 height 12
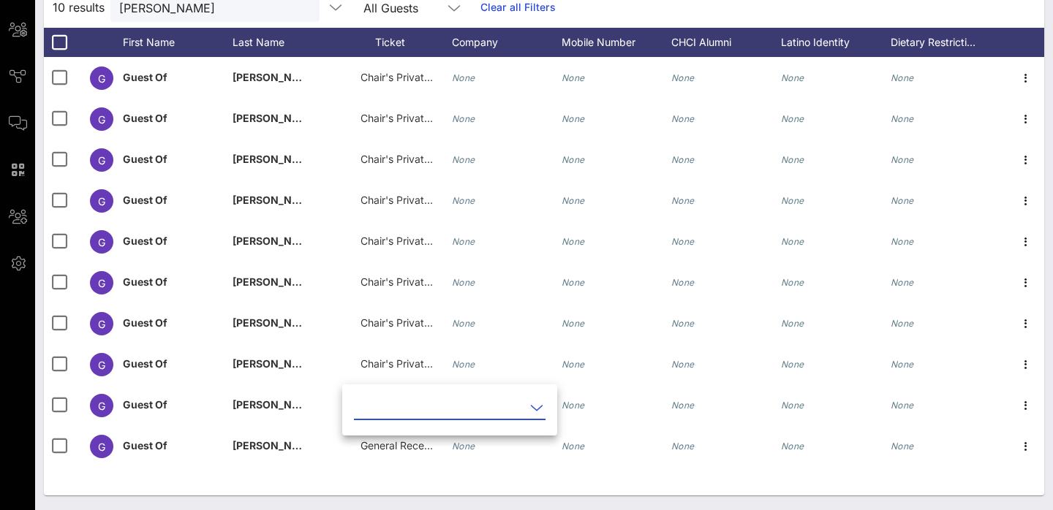
click at [414, 410] on input "text" at bounding box center [439, 407] width 171 height 23
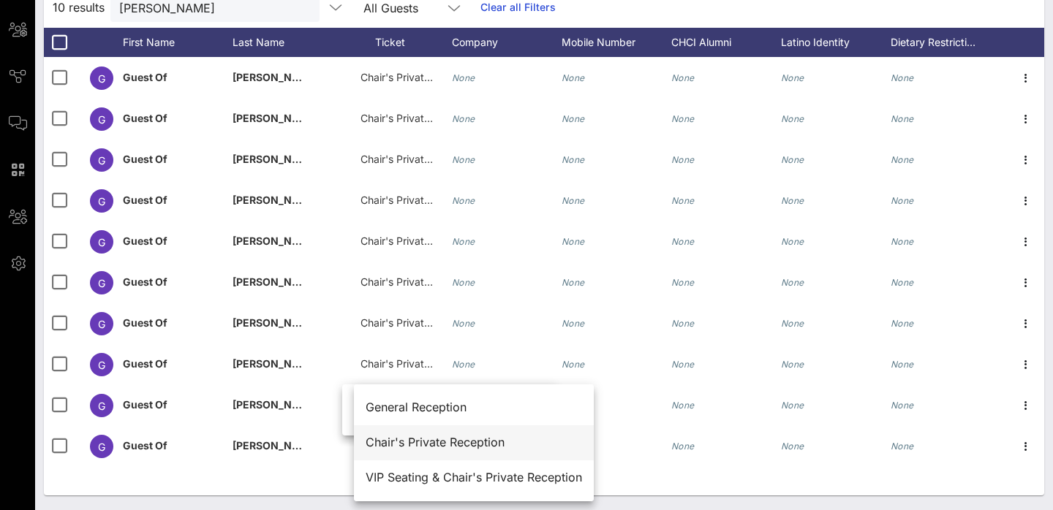
click at [414, 445] on div "Chair's Private Reception" at bounding box center [474, 443] width 216 height 14
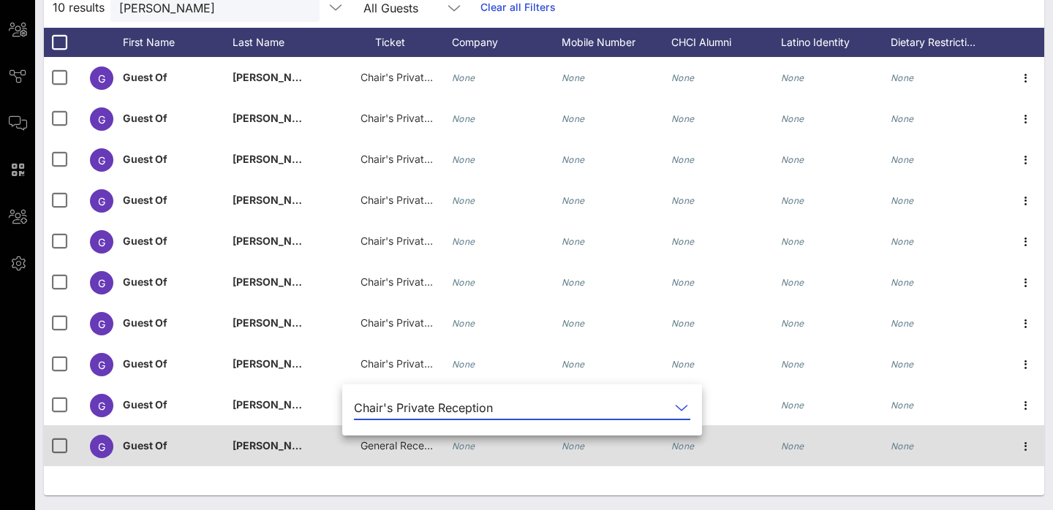
click at [390, 446] on span "General Reception" at bounding box center [404, 445] width 88 height 12
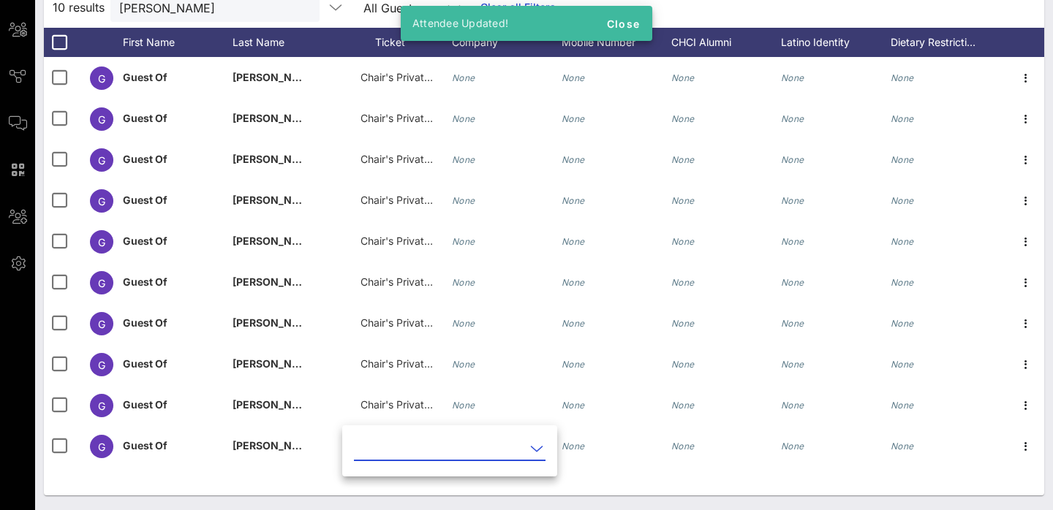
click at [404, 456] on input "text" at bounding box center [439, 448] width 171 height 23
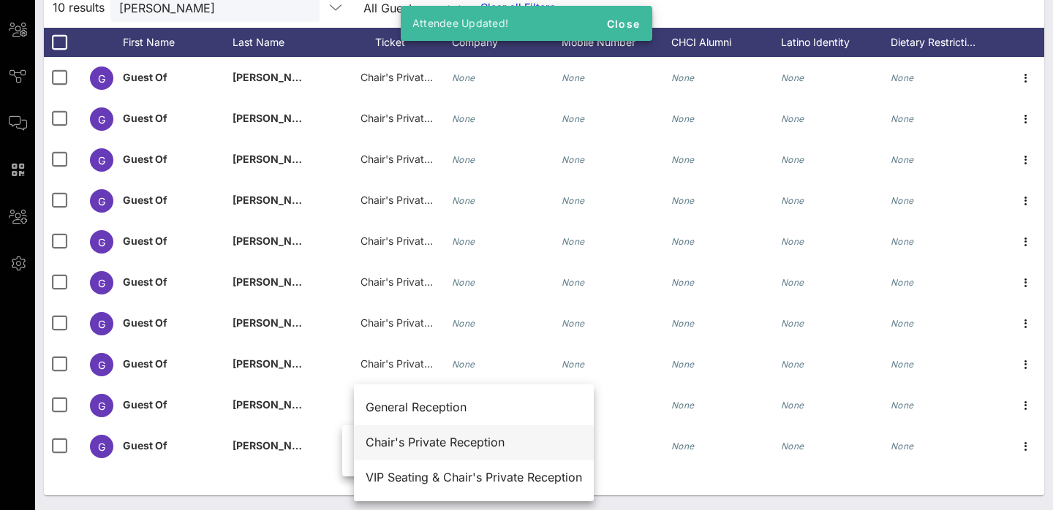
click at [435, 443] on div "Chair's Private Reception" at bounding box center [474, 443] width 216 height 14
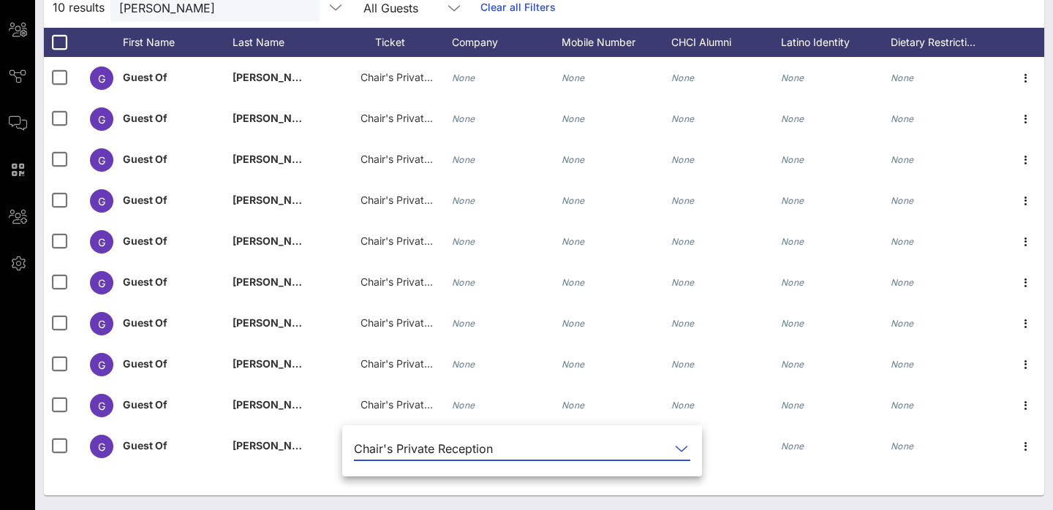
click at [273, 487] on div "G Guest Of [PERSON_NAME] Ventures Chair's Private Reception None None None None…" at bounding box center [544, 276] width 1000 height 439
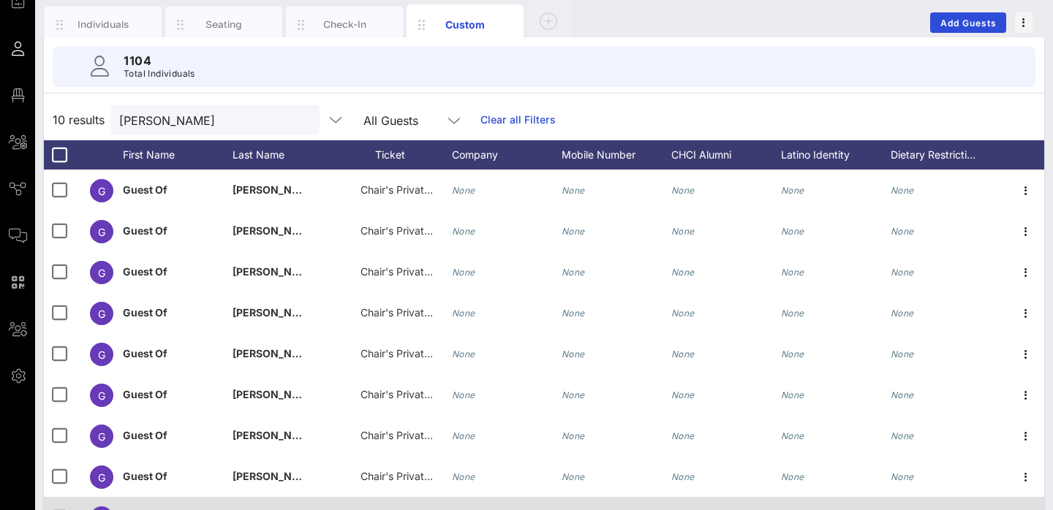
scroll to position [94, 0]
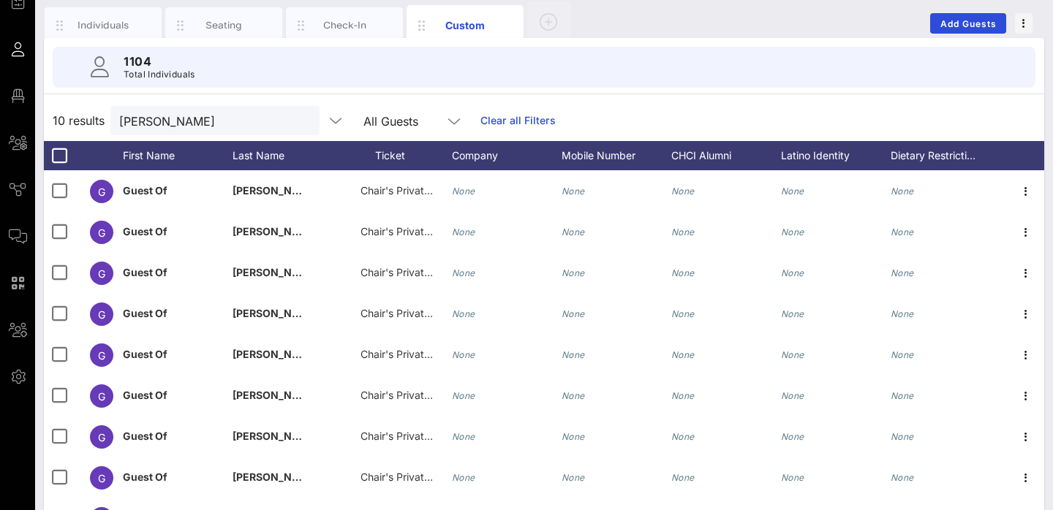
click at [707, 100] on div "10 results [PERSON_NAME] All Guests Clear all Filters" at bounding box center [544, 120] width 1000 height 41
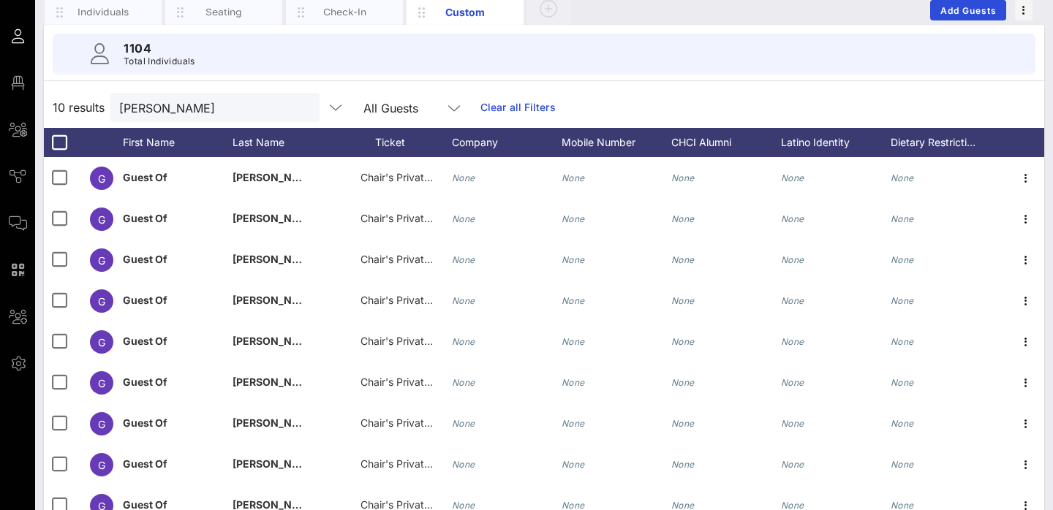
scroll to position [0, 0]
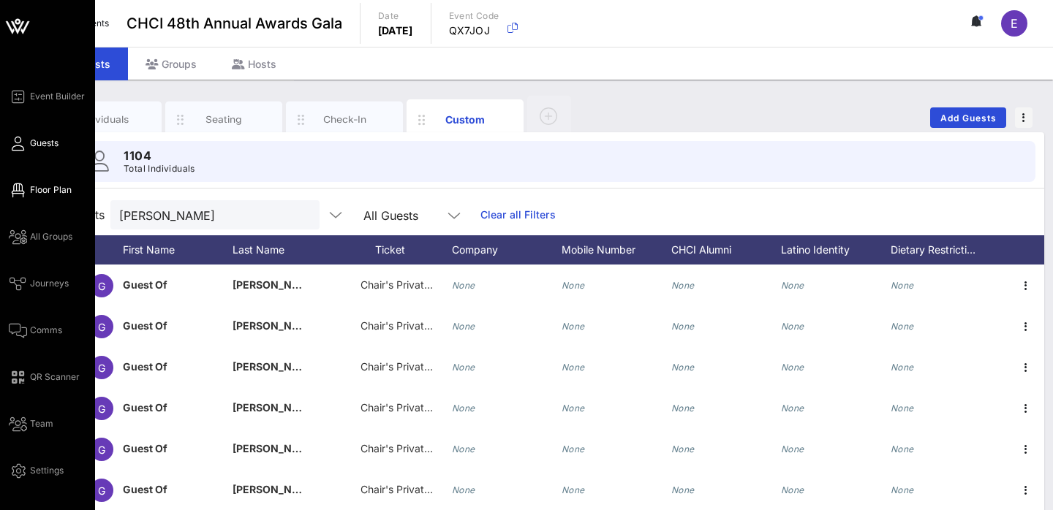
click at [41, 194] on span "Floor Plan" at bounding box center [51, 189] width 42 height 13
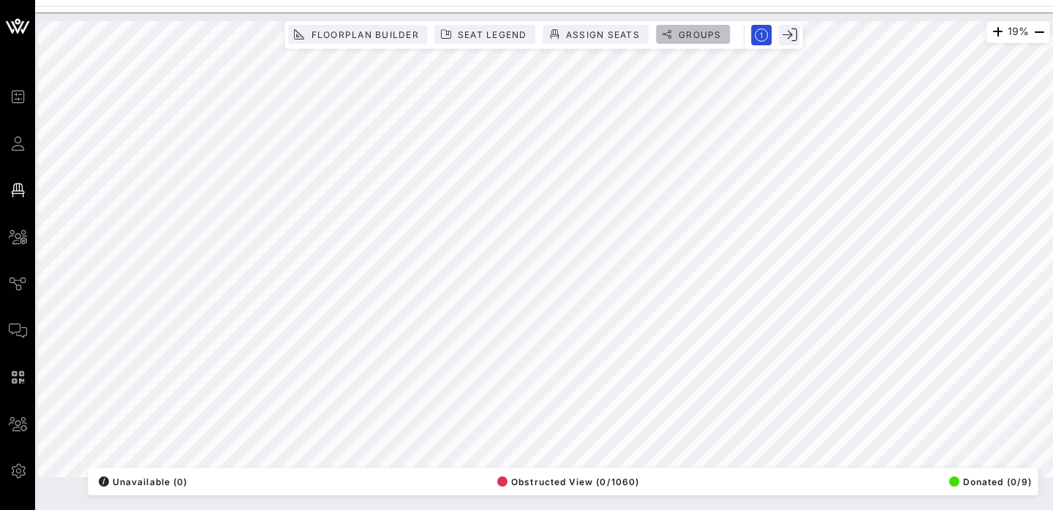
click at [689, 39] on span "Groups" at bounding box center [700, 34] width 44 height 11
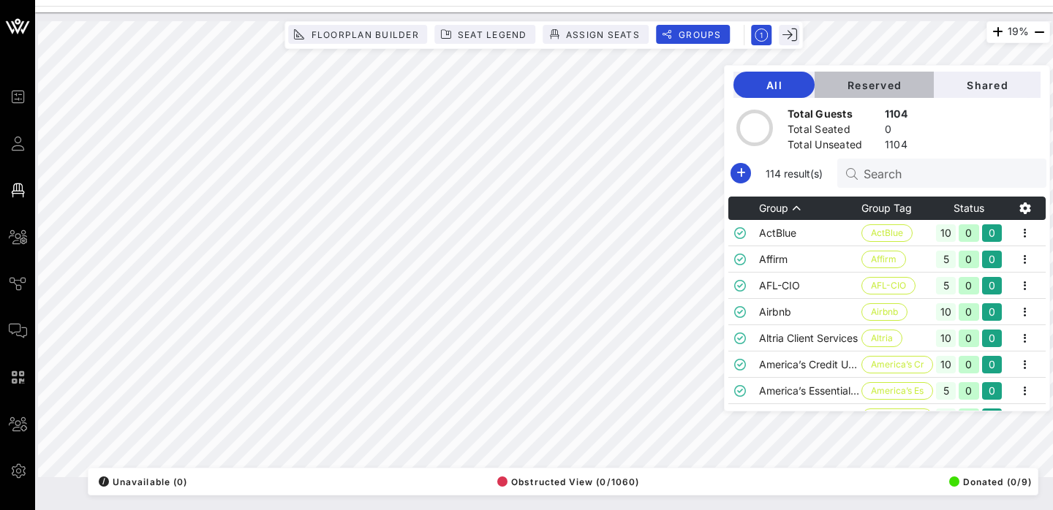
click at [879, 85] on span "Reserved" at bounding box center [874, 85] width 96 height 12
